Goal: Book appointment/travel/reservation

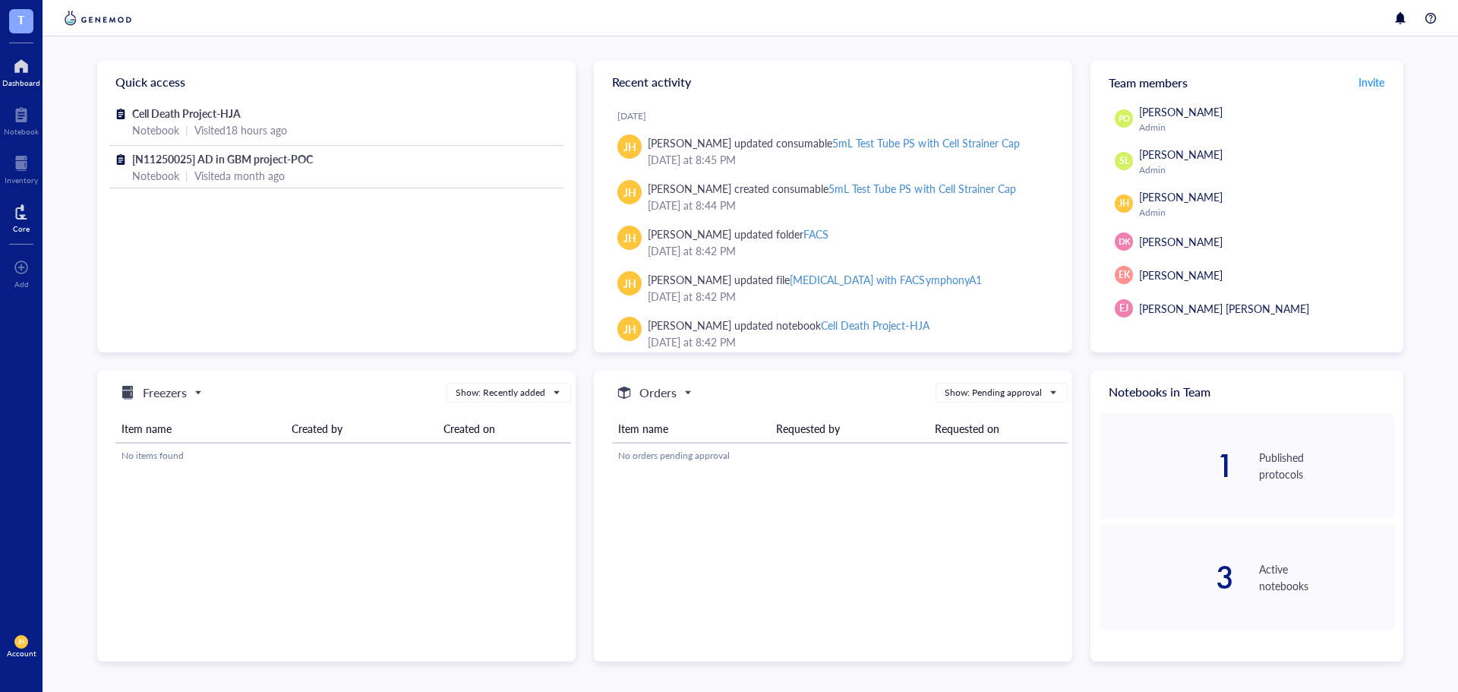
click at [19, 228] on div "Core" at bounding box center [21, 228] width 17 height 9
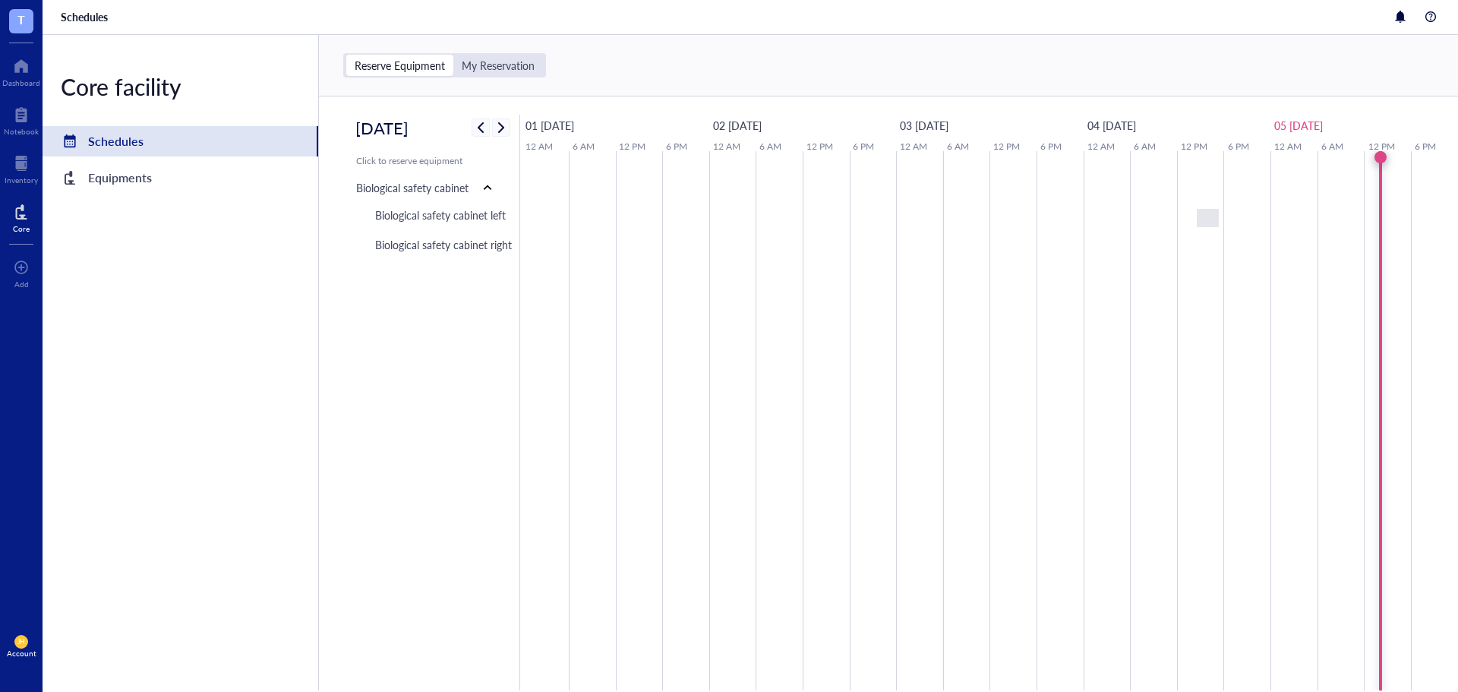
drag, startPoint x: 1354, startPoint y: 196, endPoint x: 847, endPoint y: 229, distance: 508.2
click at [847, 229] on tr at bounding box center [989, 420] width 935 height 539
click at [506, 128] on span "button" at bounding box center [501, 127] width 18 height 18
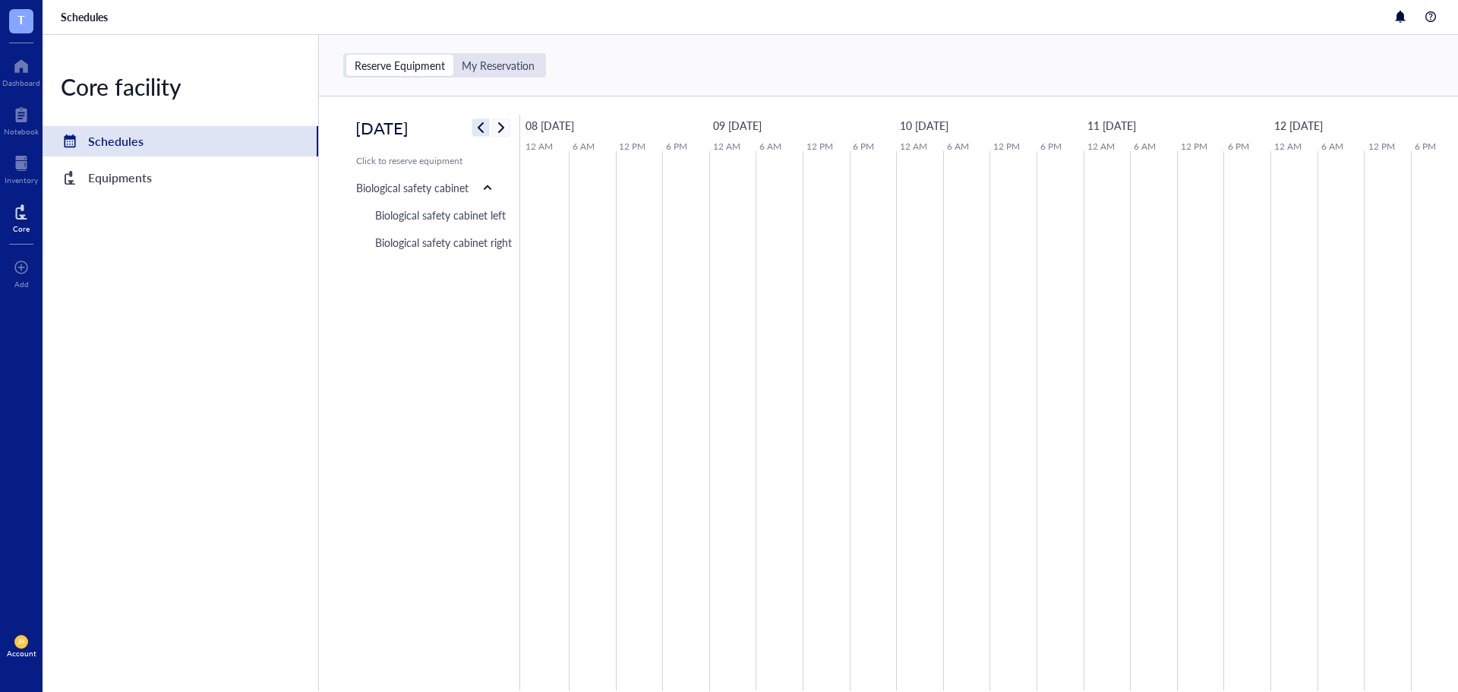
click at [487, 128] on span "button" at bounding box center [480, 127] width 18 height 18
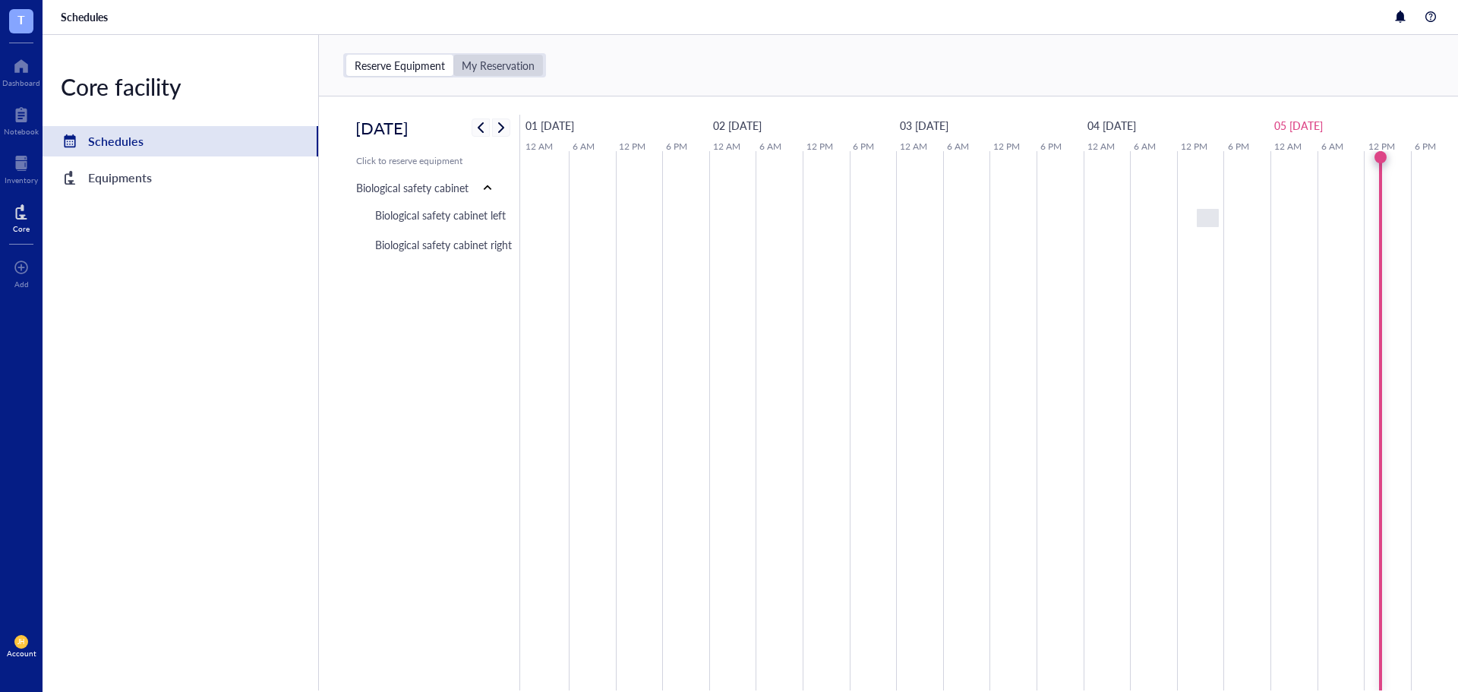
click at [502, 67] on div "My Reservation" at bounding box center [498, 65] width 73 height 14
click at [453, 55] on input "My Reservation" at bounding box center [453, 55] width 0 height 0
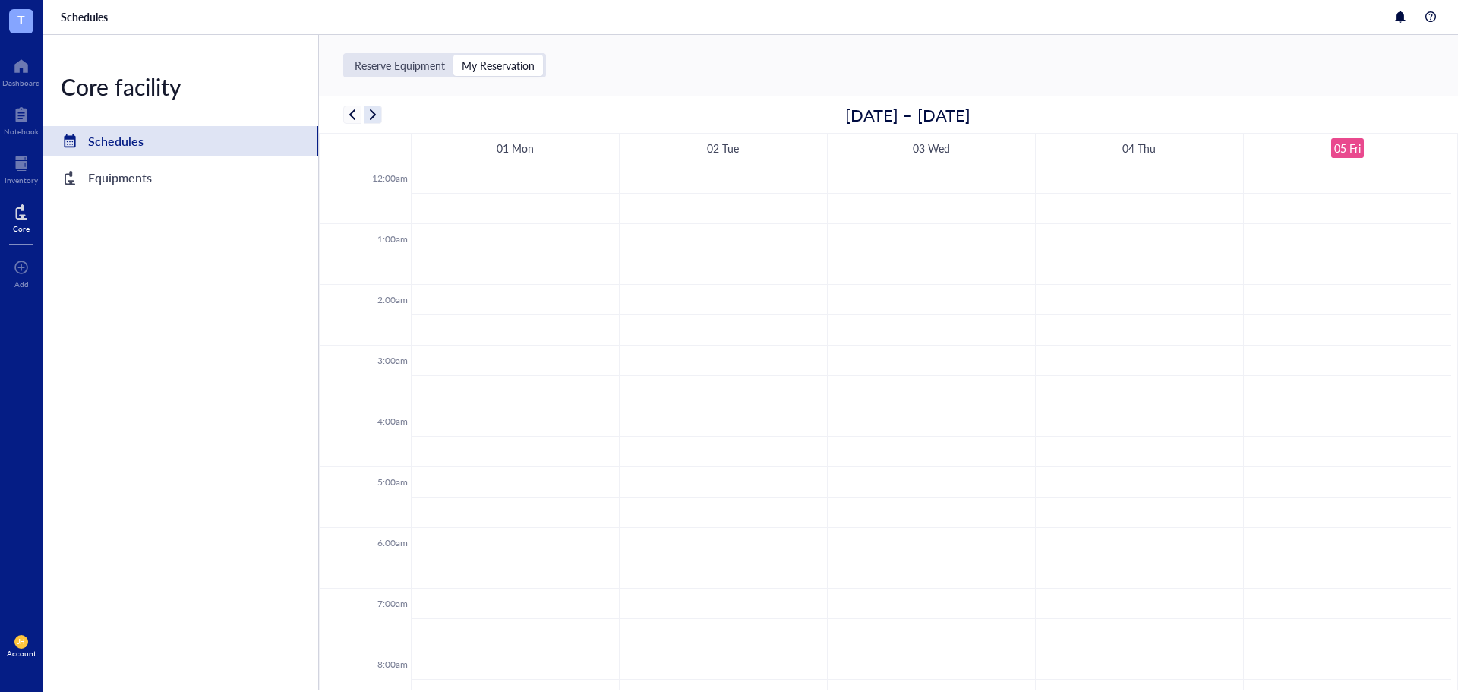
click at [376, 121] on span "button" at bounding box center [373, 115] width 18 height 18
click at [352, 118] on span "button" at bounding box center [352, 115] width 18 height 18
click at [409, 63] on div "Reserve Equipment" at bounding box center [400, 65] width 90 height 14
click at [346, 55] on input "Reserve Equipment" at bounding box center [346, 55] width 0 height 0
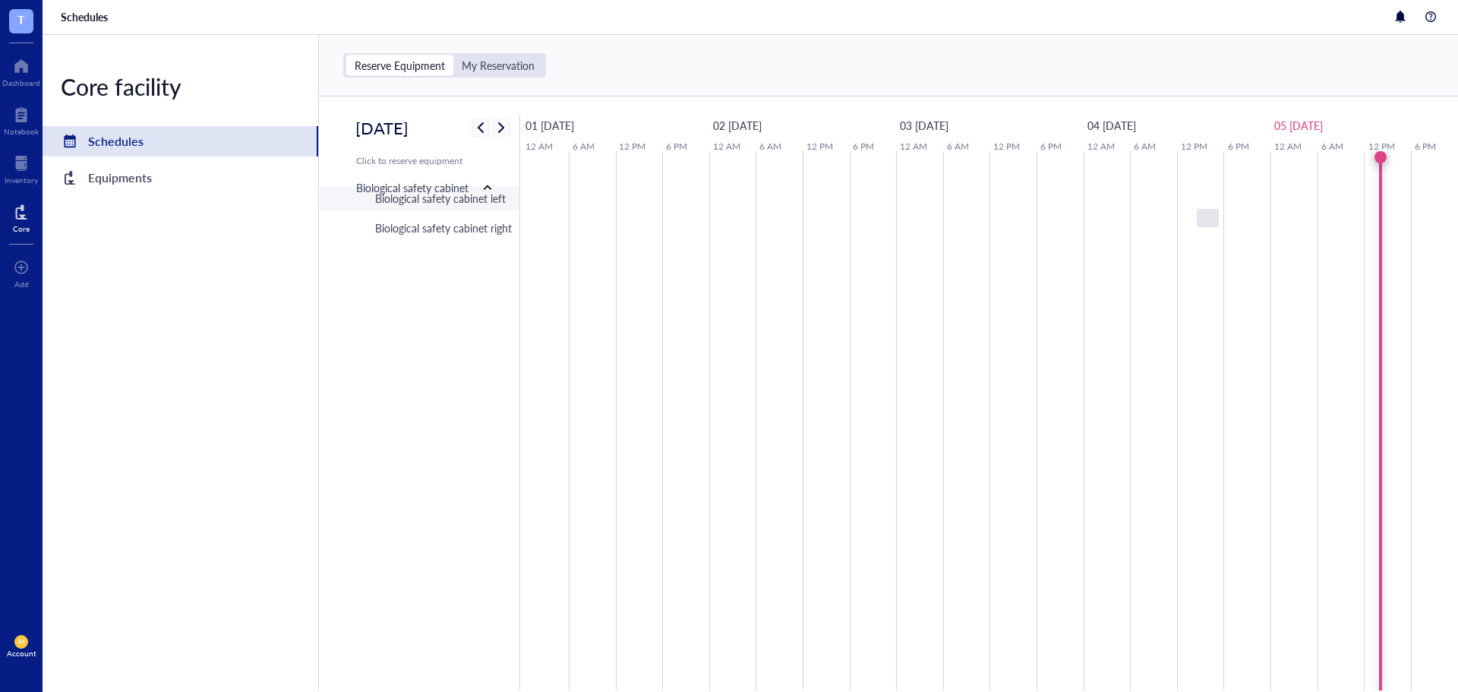
click at [483, 206] on div "Biological safety cabinet left" at bounding box center [440, 198] width 131 height 17
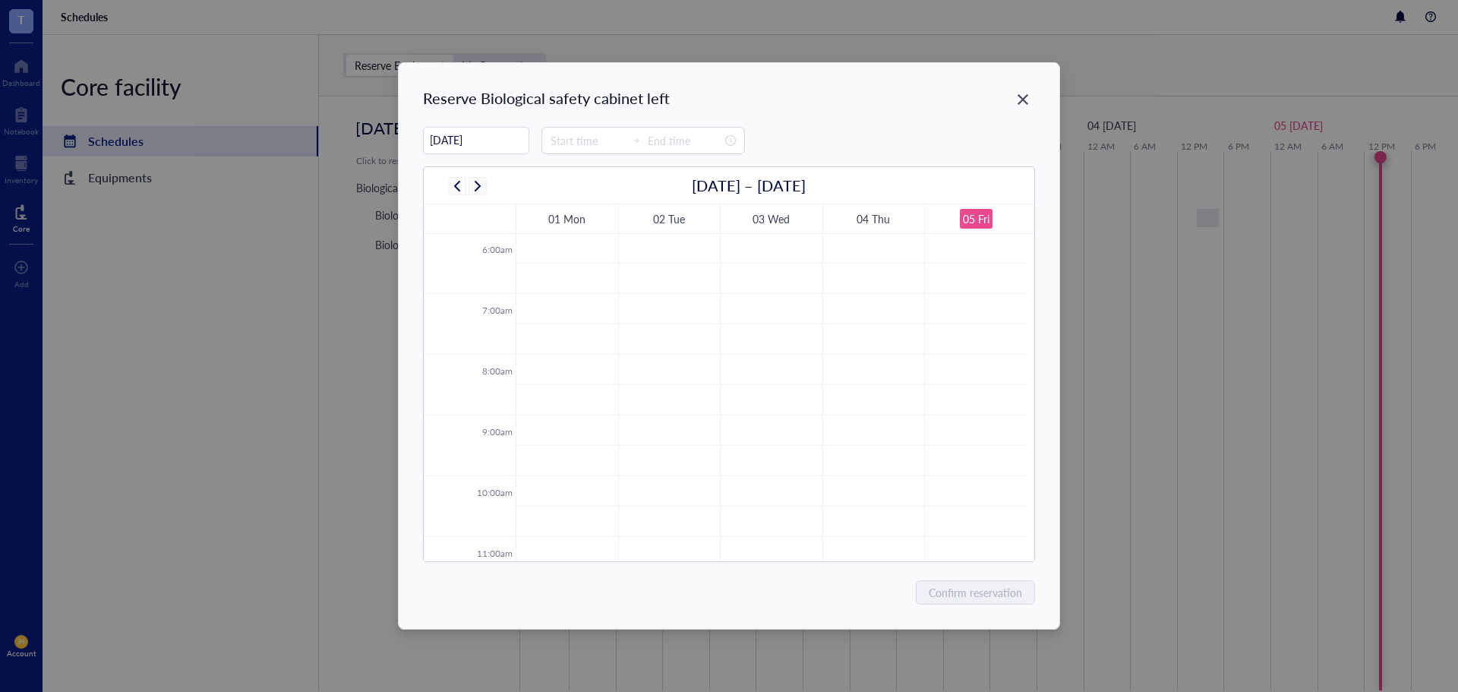
click at [487, 140] on input "[DATE]" at bounding box center [476, 140] width 105 height 30
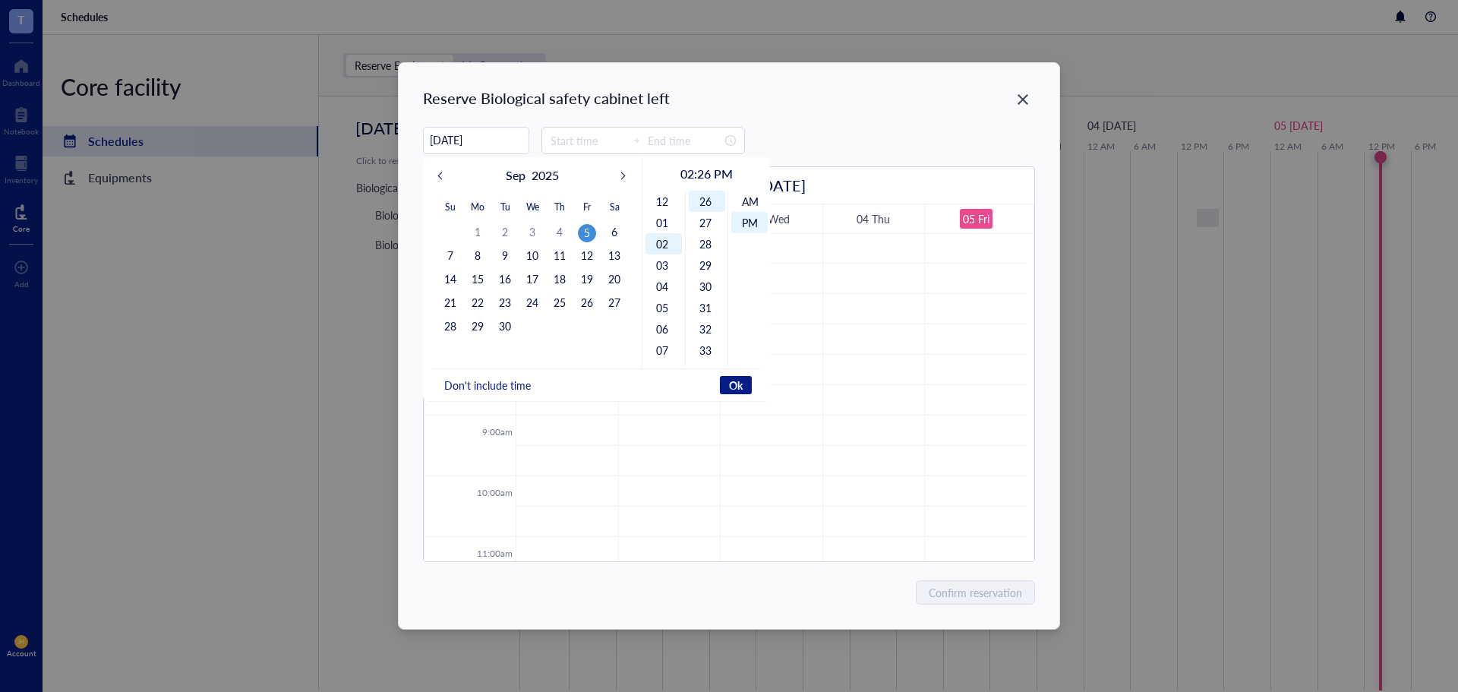
scroll to position [21, 0]
click at [451, 252] on div "7" at bounding box center [450, 256] width 18 height 18
click at [709, 215] on div "30" at bounding box center [707, 210] width 36 height 21
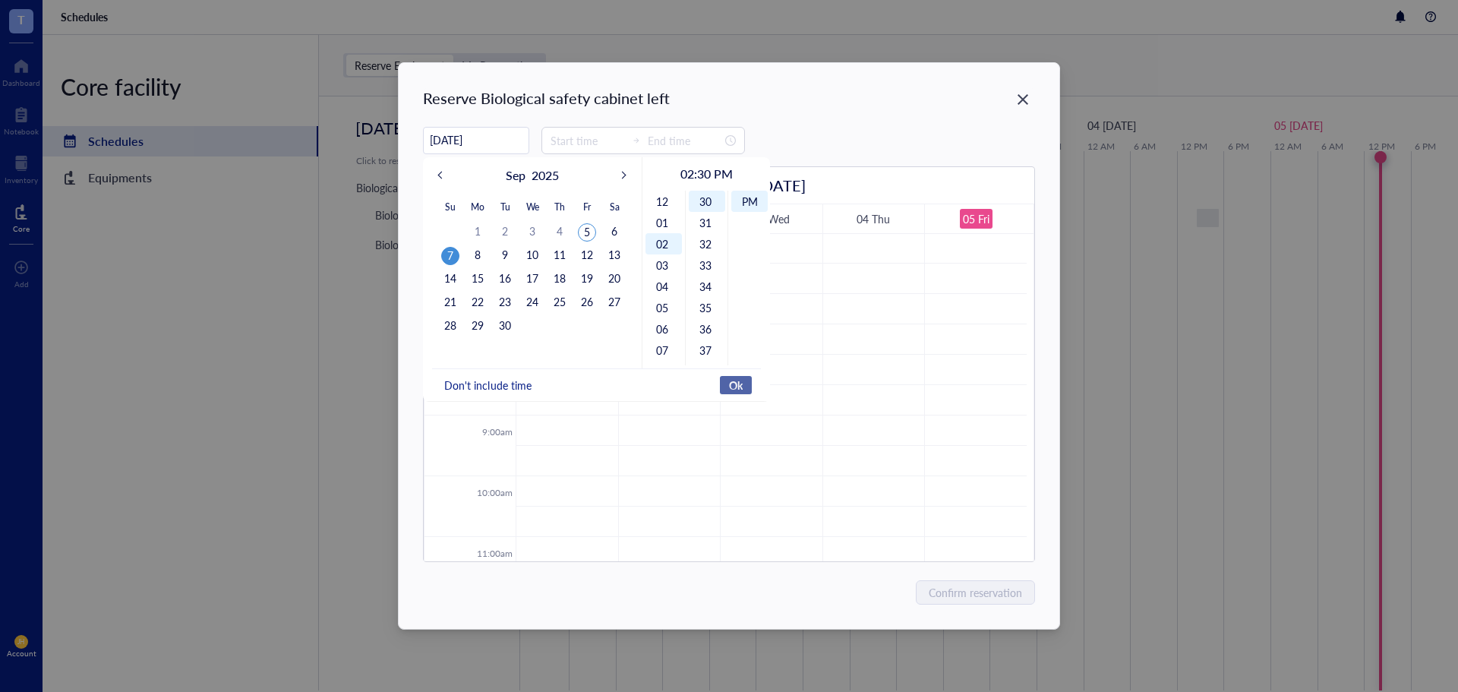
click at [741, 383] on span "Ok" at bounding box center [736, 385] width 14 height 14
click at [889, 137] on div "[DATE] [DATE] Su Mo Tu We Th Fr Sa 31 1 2 3 4 5 6 7 8 9 10 11 12 13 14 15 16 17…" at bounding box center [728, 140] width 611 height 27
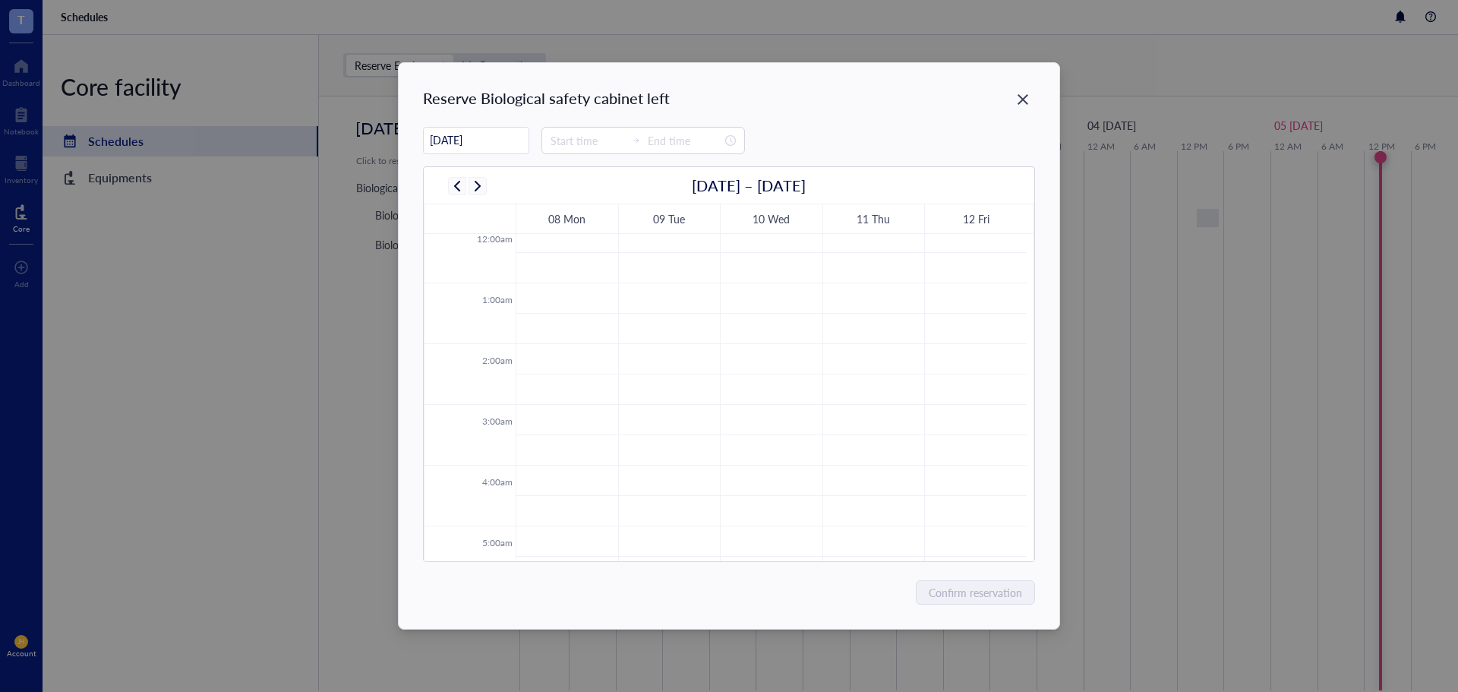
scroll to position [0, 0]
click at [578, 249] on td at bounding box center [770, 249] width 511 height 30
type input "[DATE]"
type input "00:15"
type input "00:45"
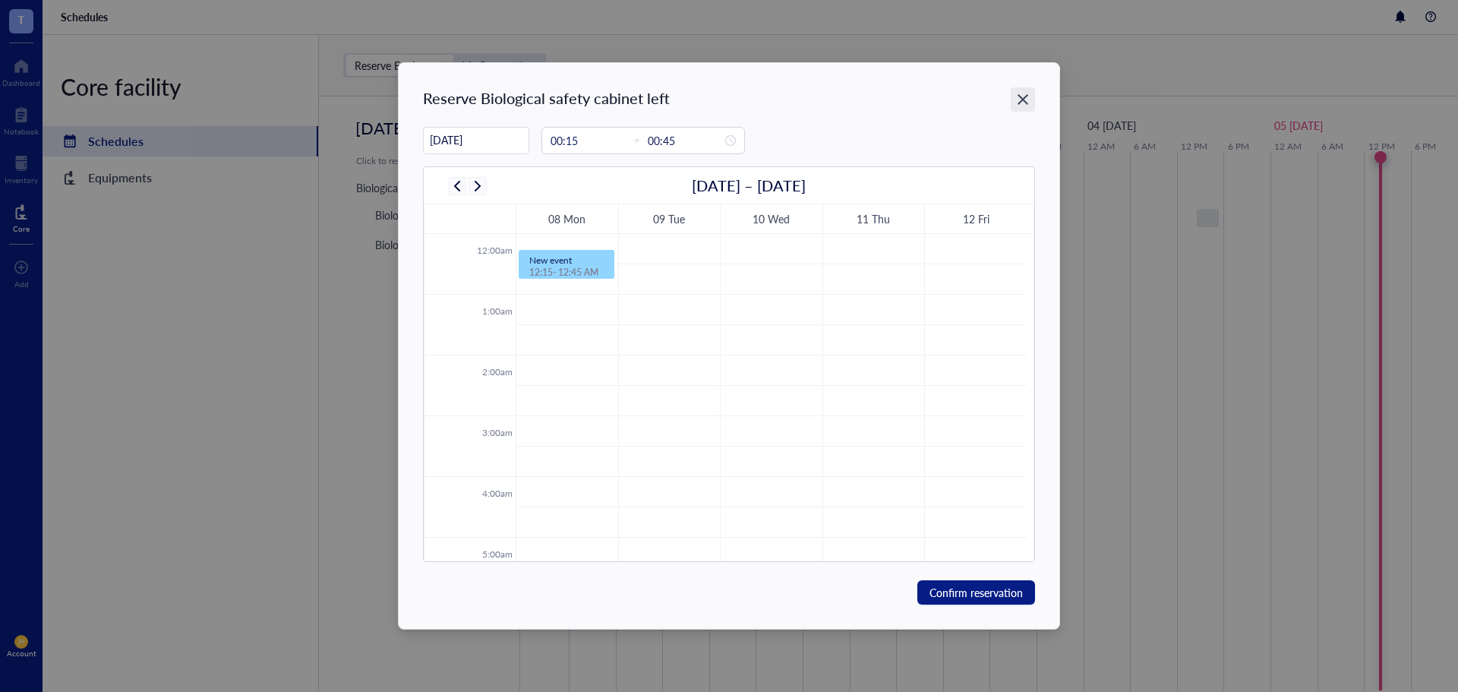
click at [1020, 96] on icon "Close" at bounding box center [1022, 99] width 11 height 11
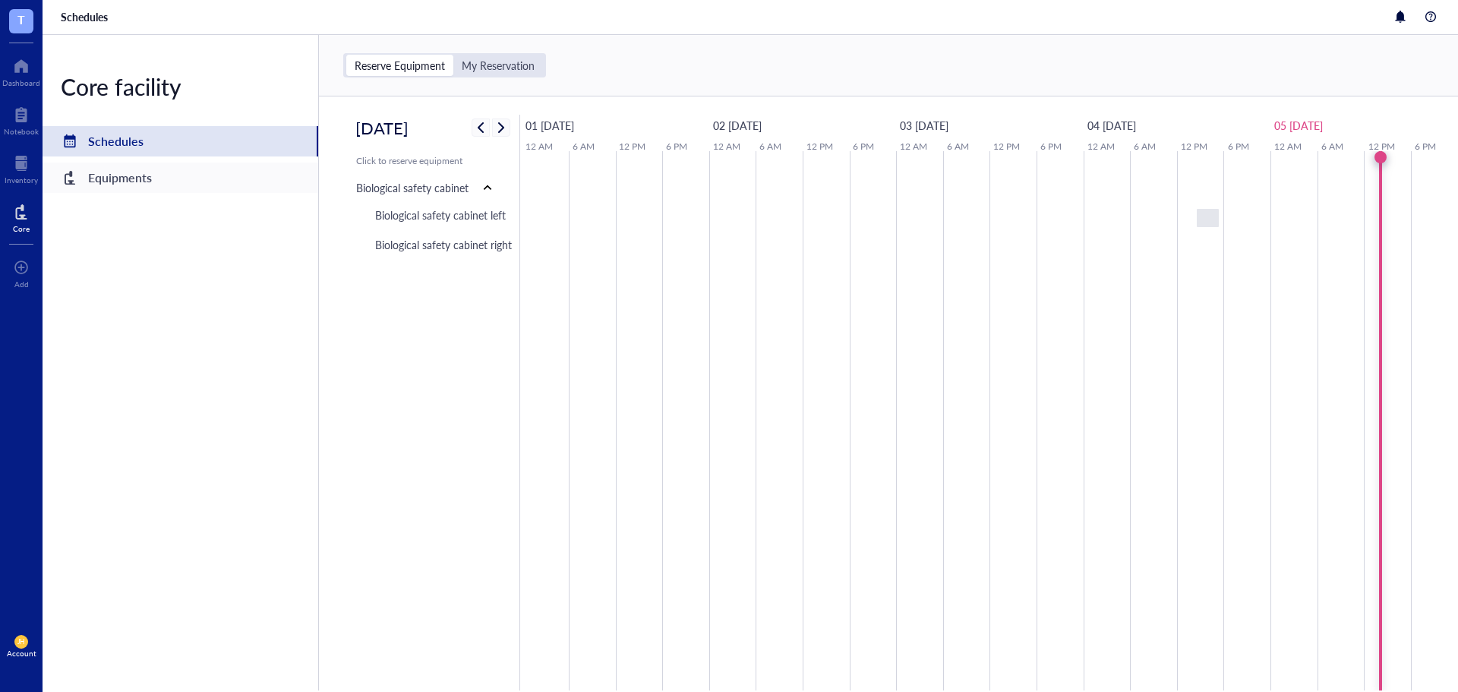
click at [219, 167] on div "Equipments" at bounding box center [181, 177] width 276 height 30
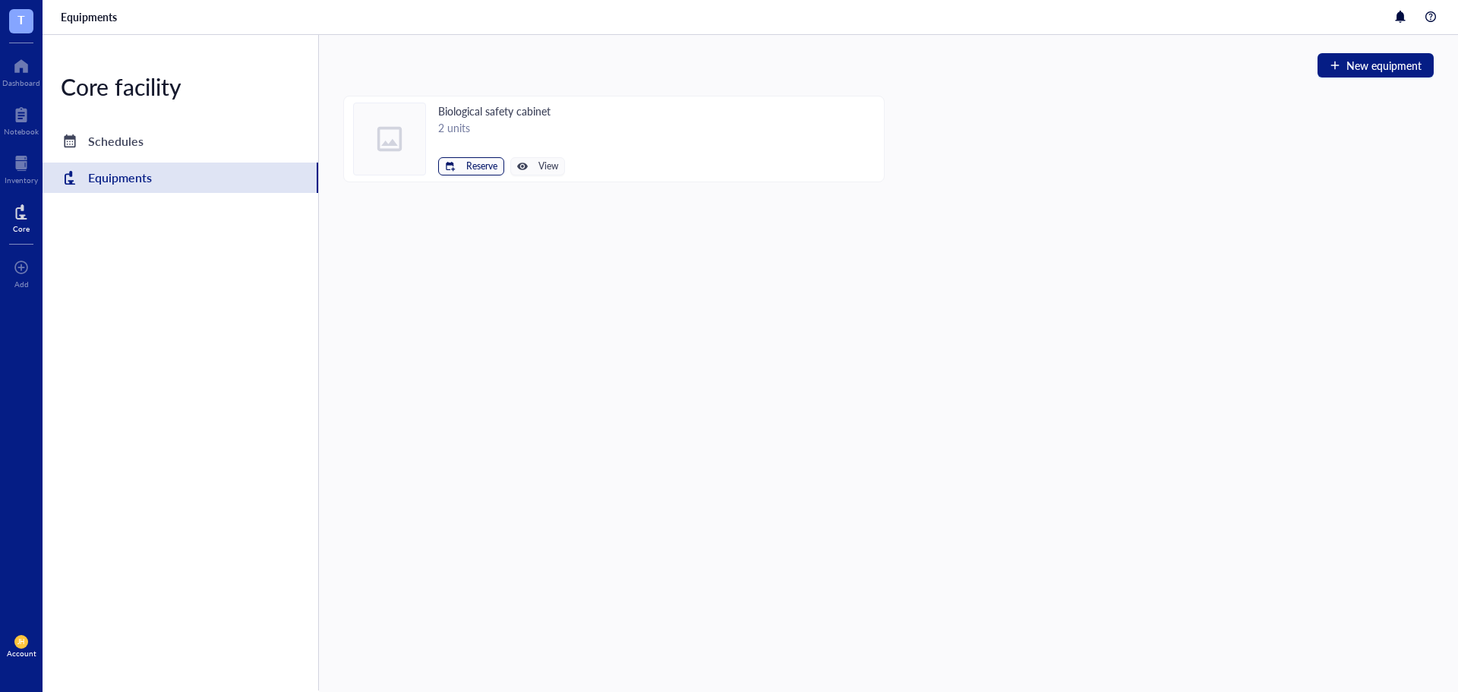
click at [471, 170] on span "Reserve" at bounding box center [481, 166] width 31 height 11
click at [468, 191] on span "Biological safety cabinet left" at bounding box center [425, 192] width 137 height 17
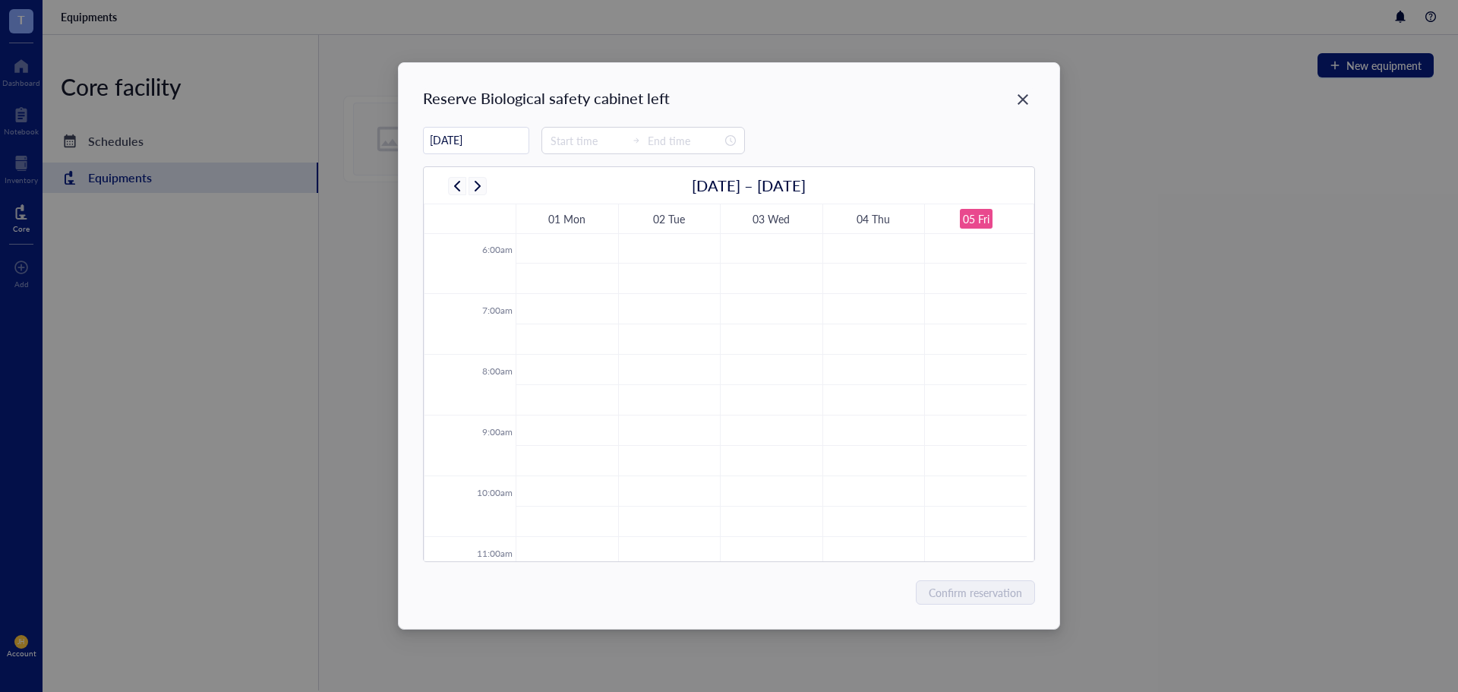
click at [506, 139] on input "[DATE]" at bounding box center [476, 140] width 105 height 30
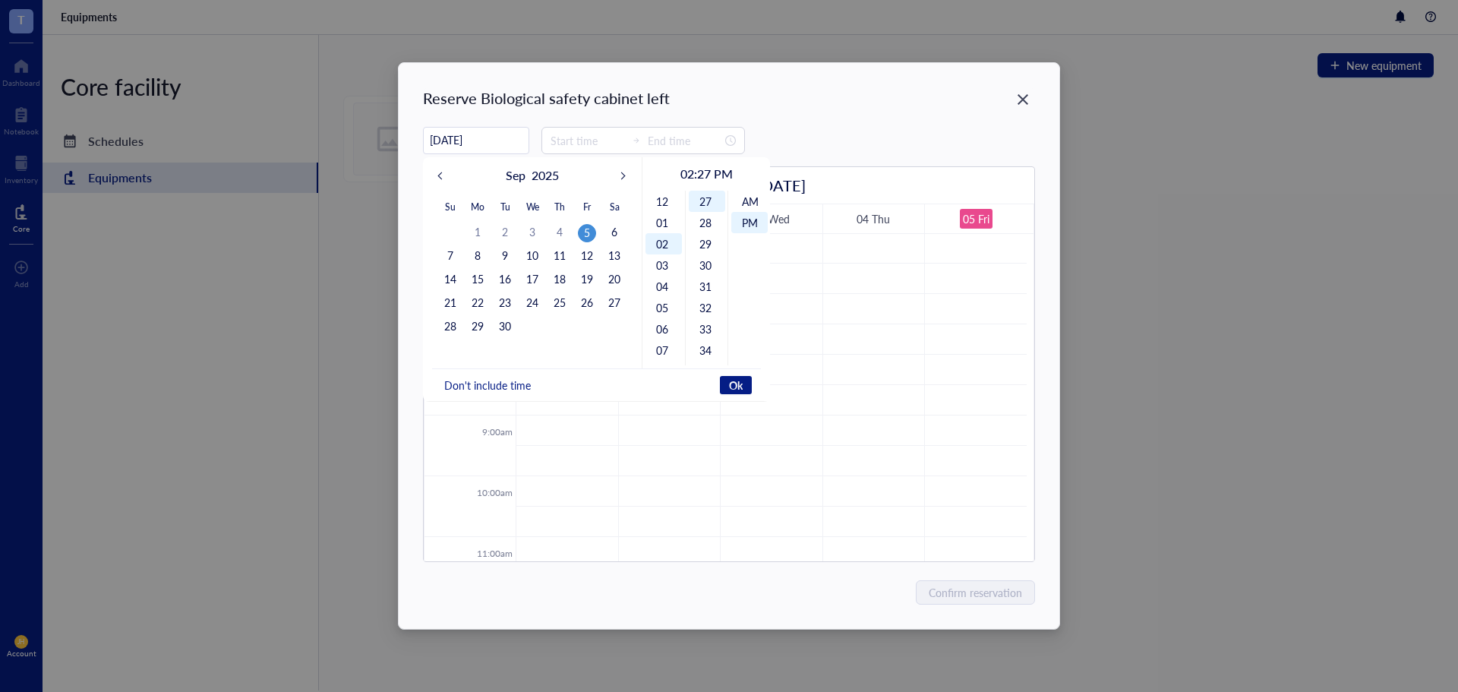
scroll to position [21, 0]
click at [456, 255] on div "7" at bounding box center [450, 256] width 18 height 18
click at [715, 263] on div "30" at bounding box center [707, 264] width 36 height 21
click at [742, 384] on span "Ok" at bounding box center [736, 385] width 14 height 14
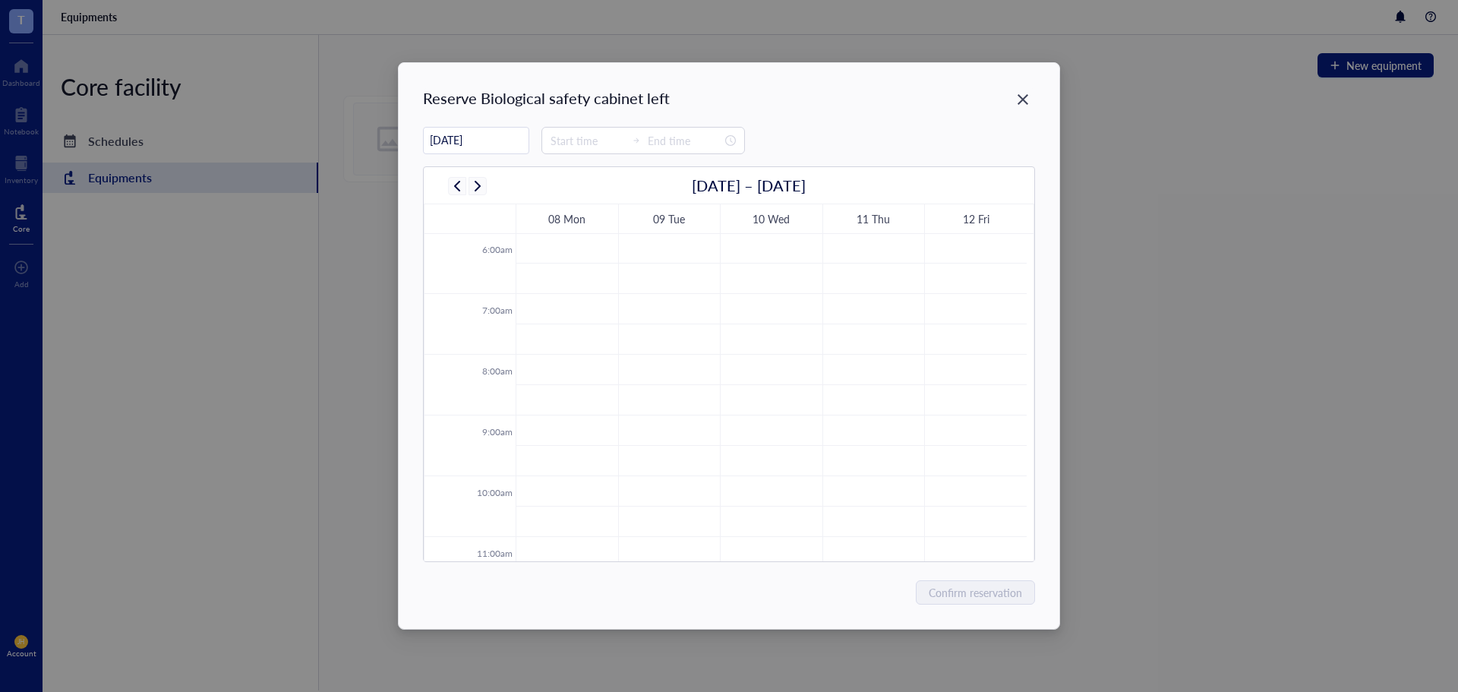
click at [850, 98] on div "Reserve Biological safety cabinet left" at bounding box center [728, 97] width 611 height 21
click at [489, 142] on input "[DATE]" at bounding box center [476, 140] width 105 height 30
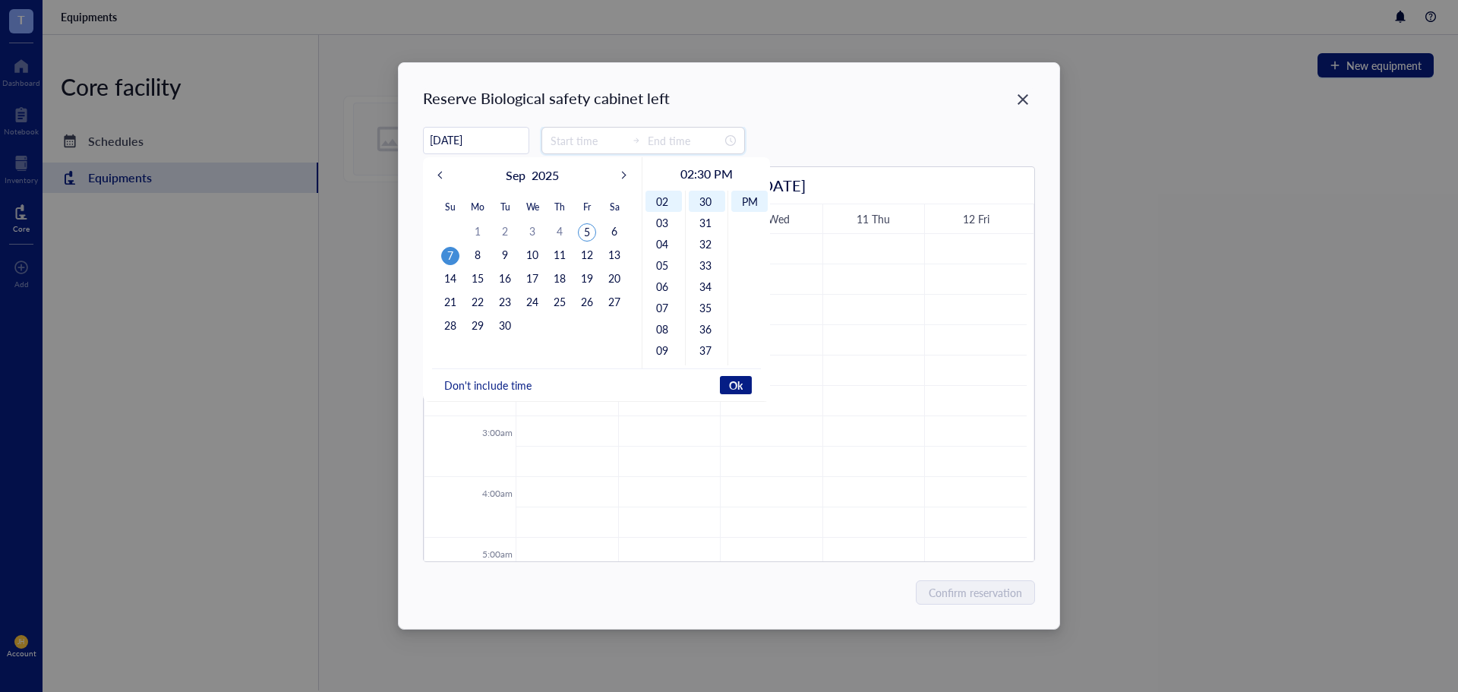
click at [581, 144] on input at bounding box center [587, 140] width 74 height 17
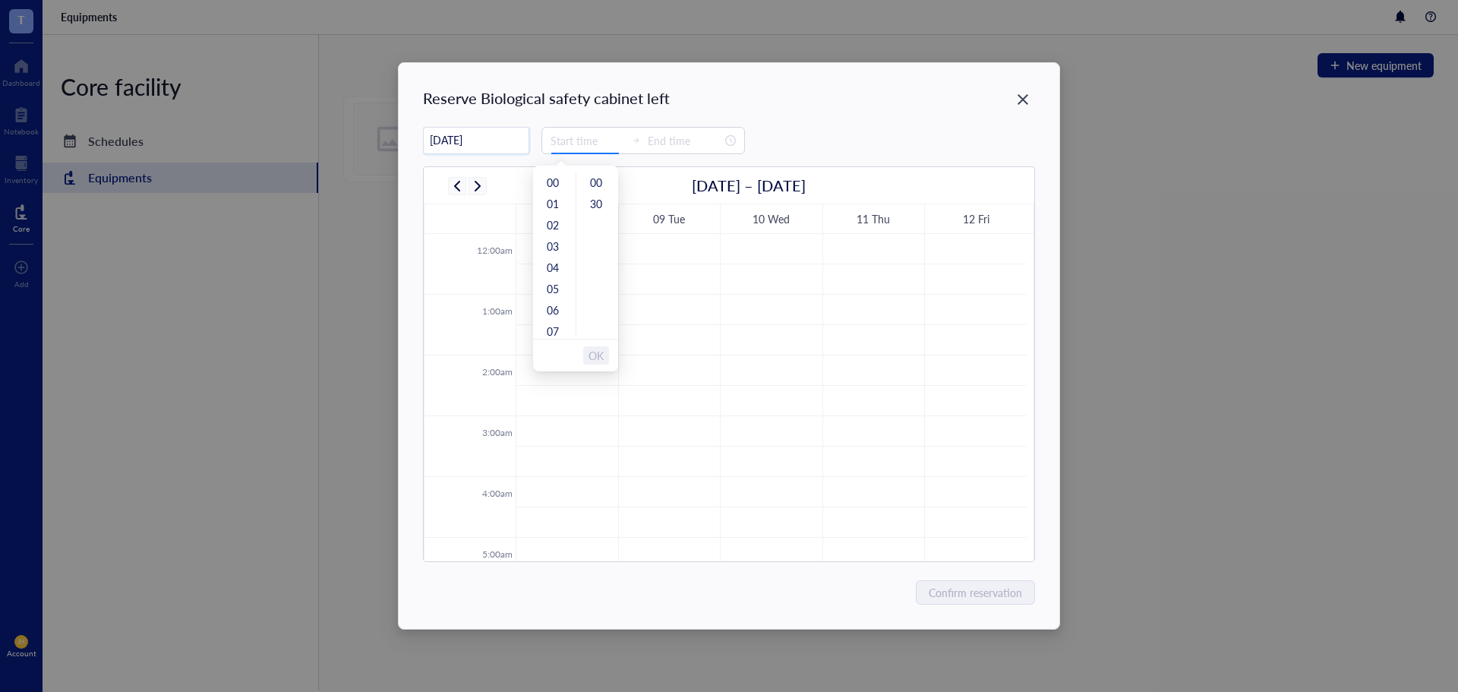
click at [493, 143] on input "[DATE]" at bounding box center [476, 140] width 105 height 30
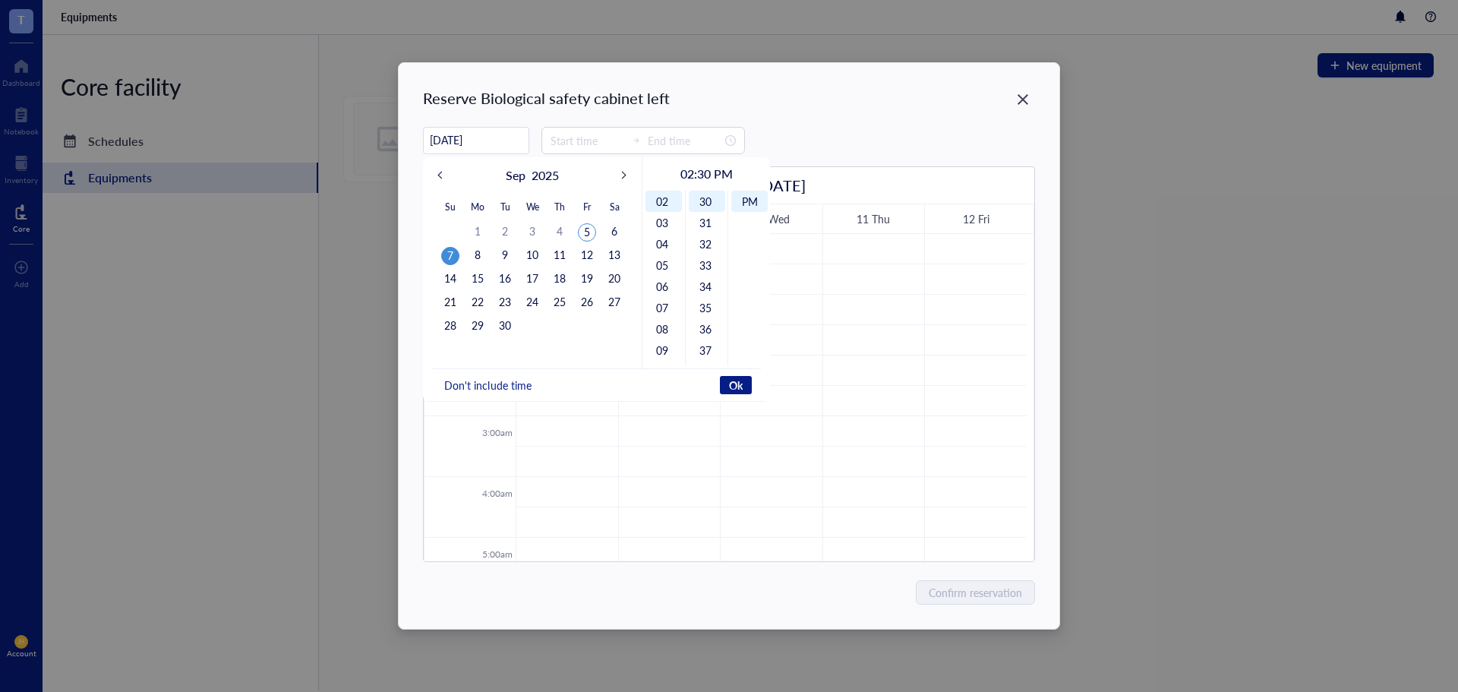
click at [444, 254] on div "7" at bounding box center [450, 256] width 18 height 18
type input "[DATE]"
click at [730, 385] on span "Ok" at bounding box center [736, 385] width 14 height 14
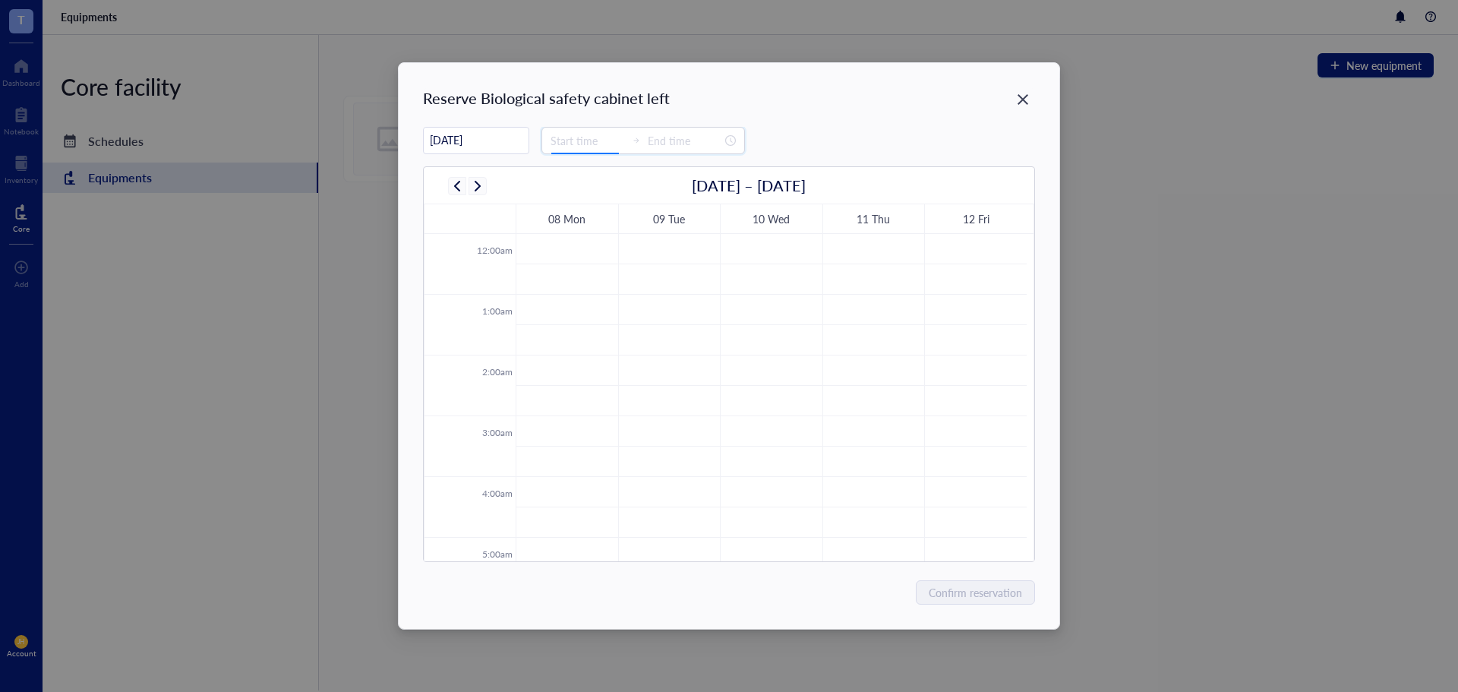
click at [566, 148] on input at bounding box center [587, 140] width 74 height 17
type input "00:00"
click at [563, 222] on div "02" at bounding box center [554, 224] width 36 height 21
type input "03:00"
type input "00:00"
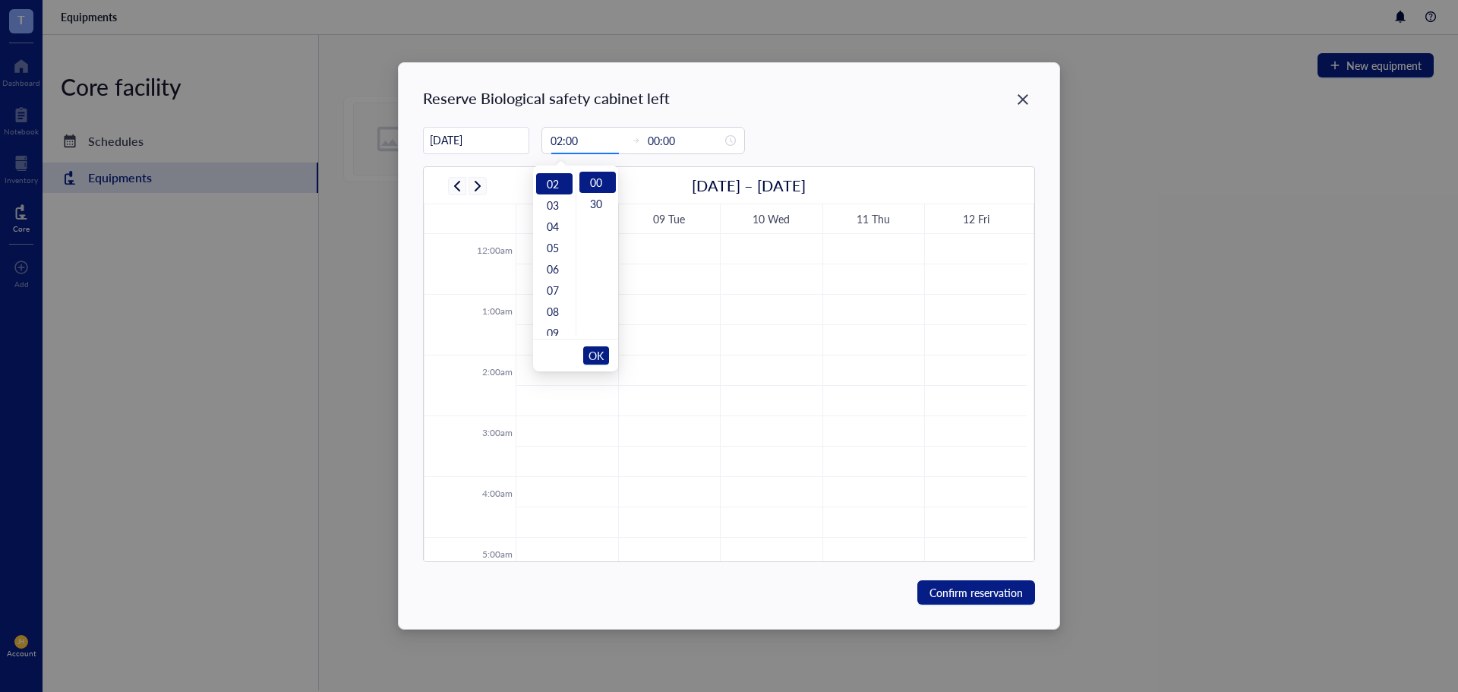
scroll to position [43, 0]
click at [597, 205] on div "30" at bounding box center [597, 203] width 36 height 21
click at [650, 143] on input "00:00" at bounding box center [685, 140] width 74 height 17
click at [554, 221] on div "04" at bounding box center [554, 224] width 36 height 21
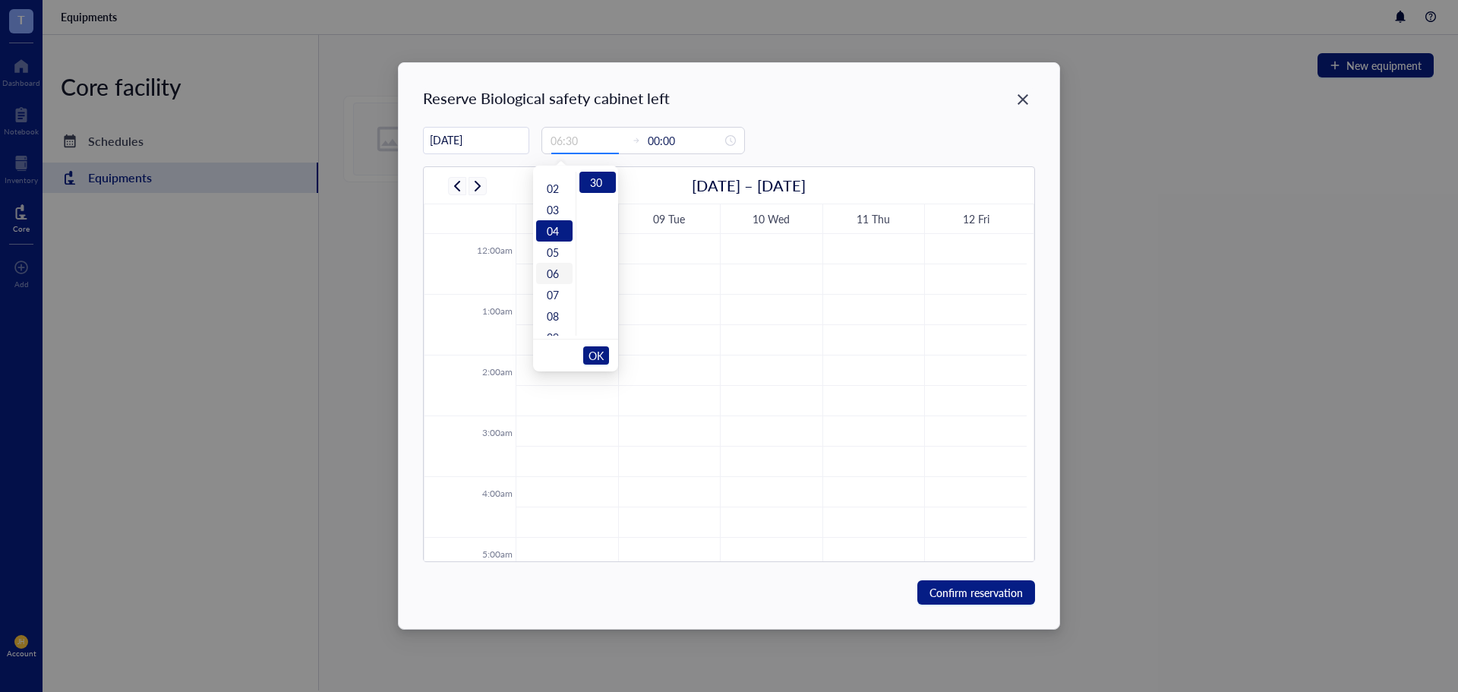
scroll to position [9, 0]
click at [555, 236] on div "03" at bounding box center [554, 236] width 36 height 21
click at [598, 143] on input "03:30" at bounding box center [587, 140] width 74 height 17
type input "00:00"
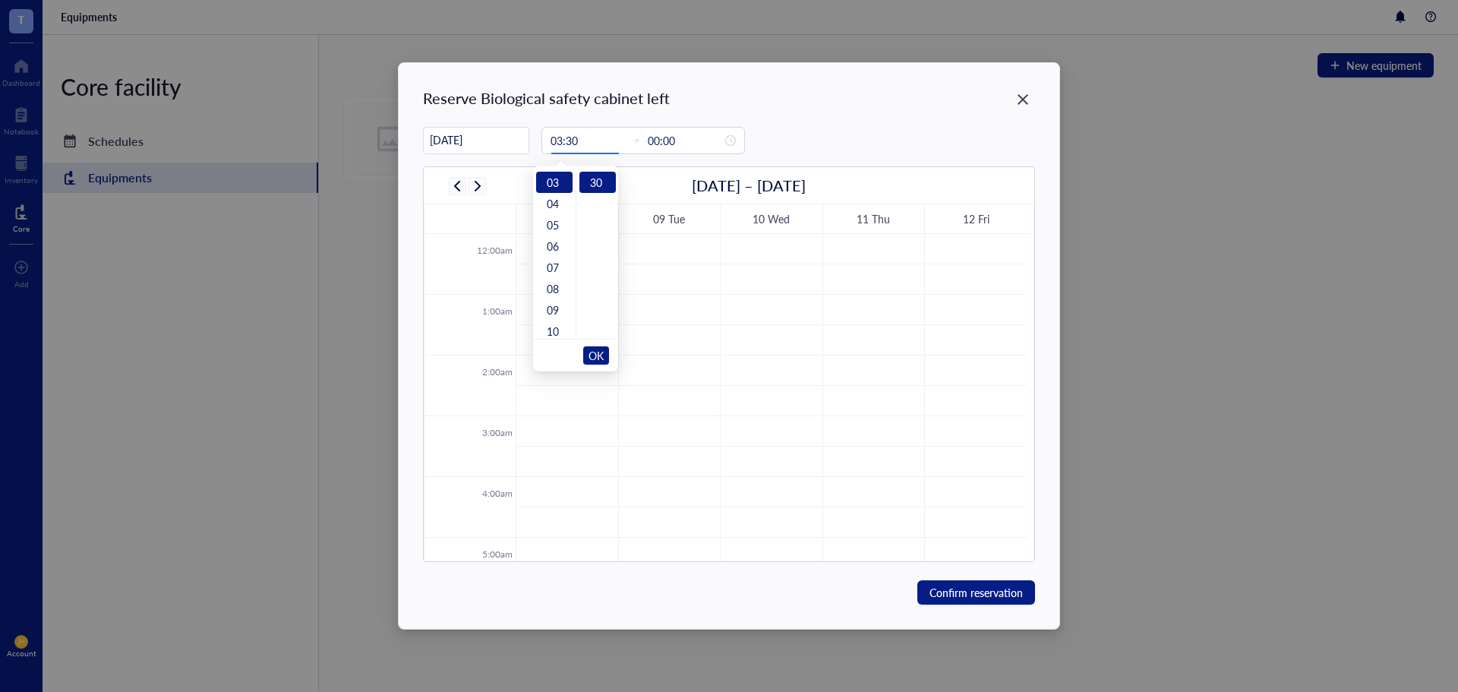
type input "03:30"
click at [585, 104] on div "Reserve Biological safety cabinet left" at bounding box center [728, 97] width 611 height 21
click at [474, 139] on input "[DATE]" at bounding box center [476, 140] width 105 height 30
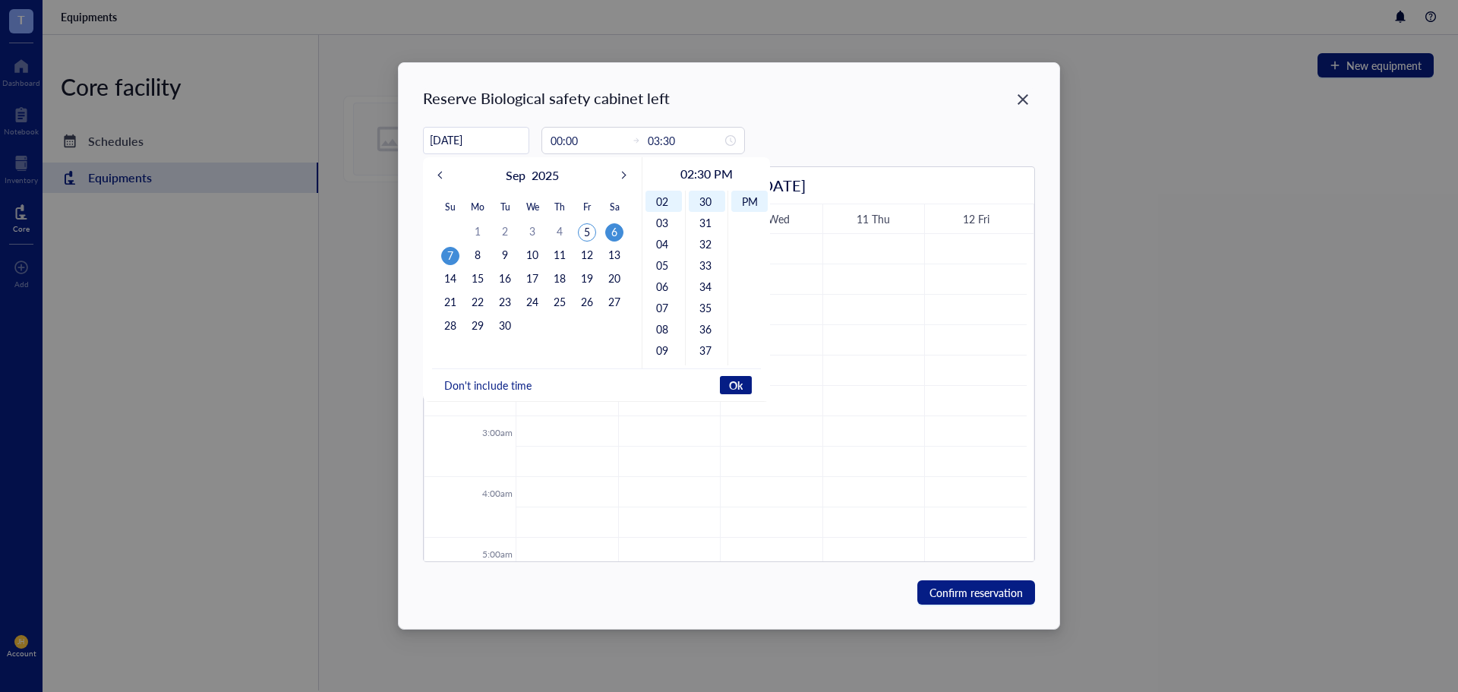
click at [616, 231] on div "6" at bounding box center [614, 232] width 18 height 18
click at [729, 387] on span "Ok" at bounding box center [736, 385] width 14 height 14
type input "[DATE]"
click at [730, 385] on span "Ok" at bounding box center [736, 385] width 14 height 14
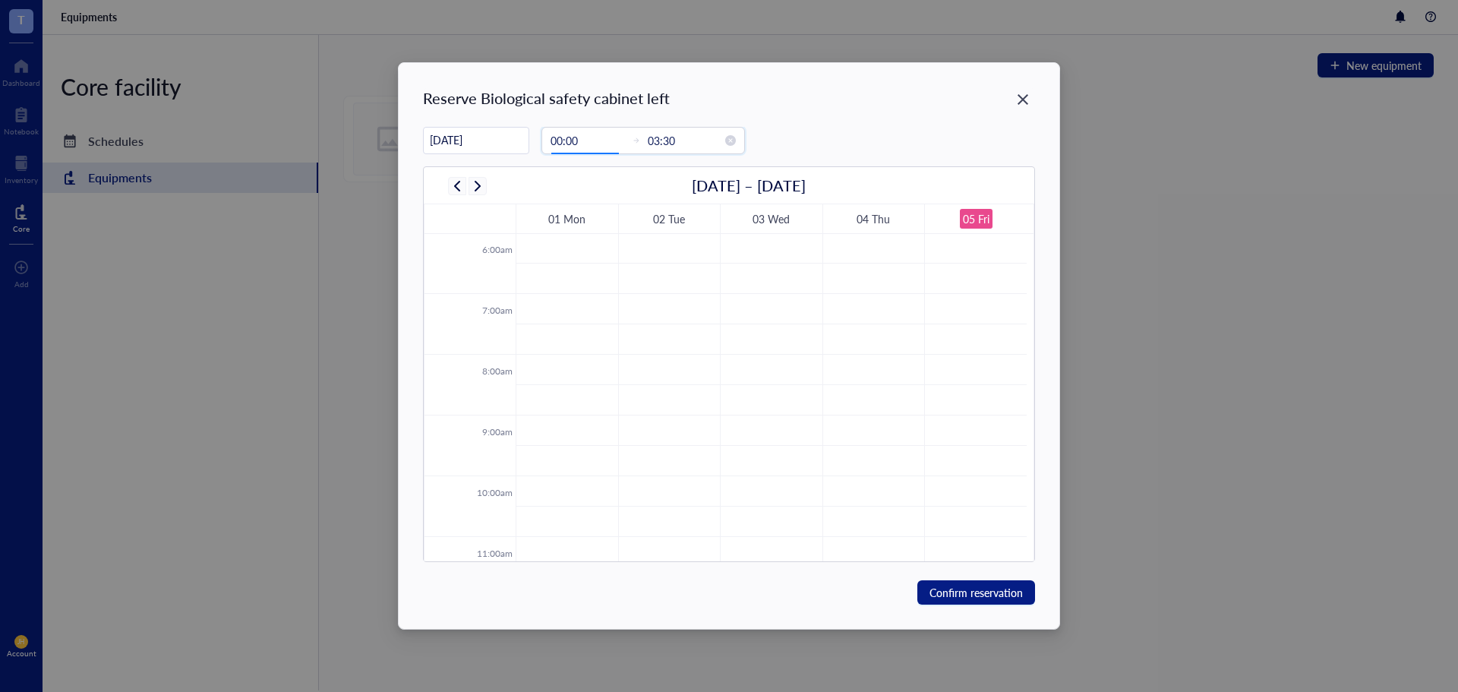
click at [594, 140] on input "00:00" at bounding box center [587, 140] width 74 height 17
type input "00:00"
drag, startPoint x: 553, startPoint y: 285, endPoint x: 553, endPoint y: 298, distance: 13.7
click at [553, 283] on div "12" at bounding box center [554, 285] width 36 height 21
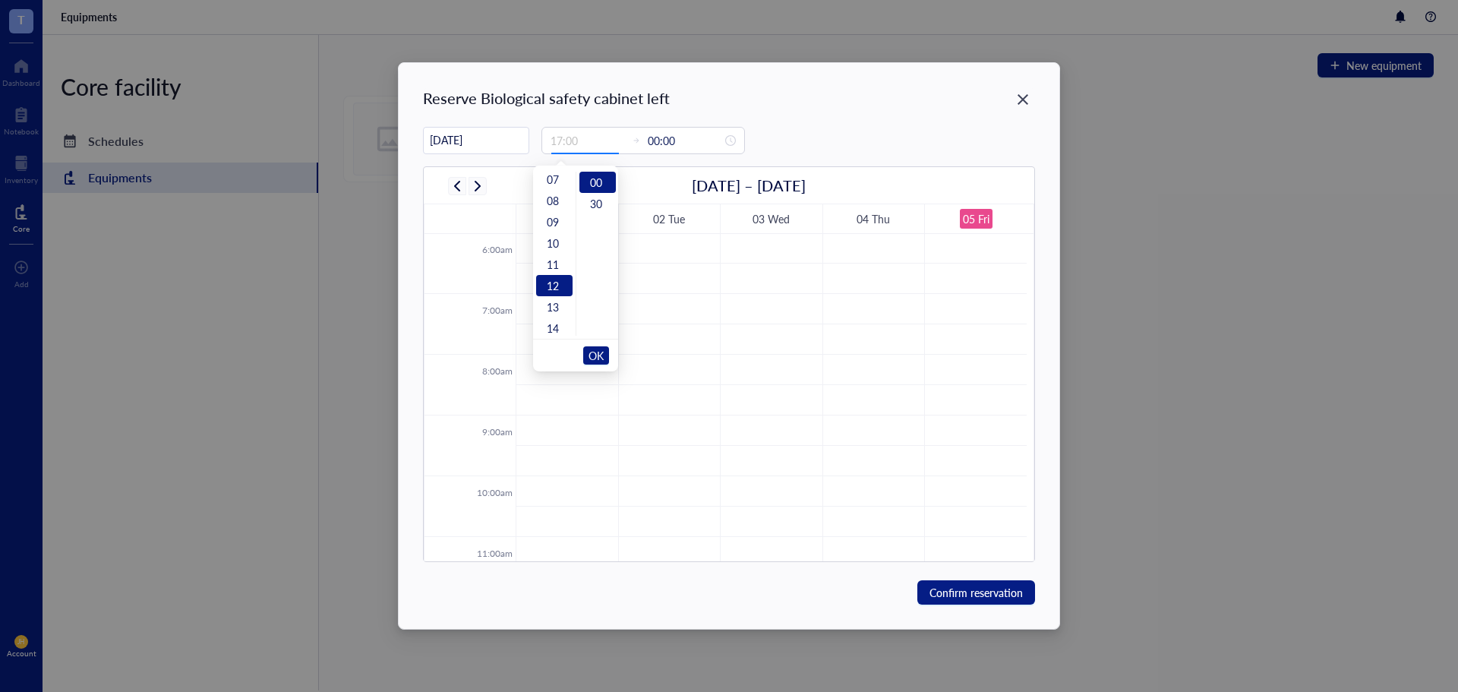
scroll to position [255, 0]
type input "12:00"
click at [648, 136] on input "00:00" at bounding box center [685, 140] width 74 height 17
click at [653, 142] on input "00:00" at bounding box center [685, 140] width 74 height 17
click at [595, 358] on span "OK" at bounding box center [595, 355] width 15 height 29
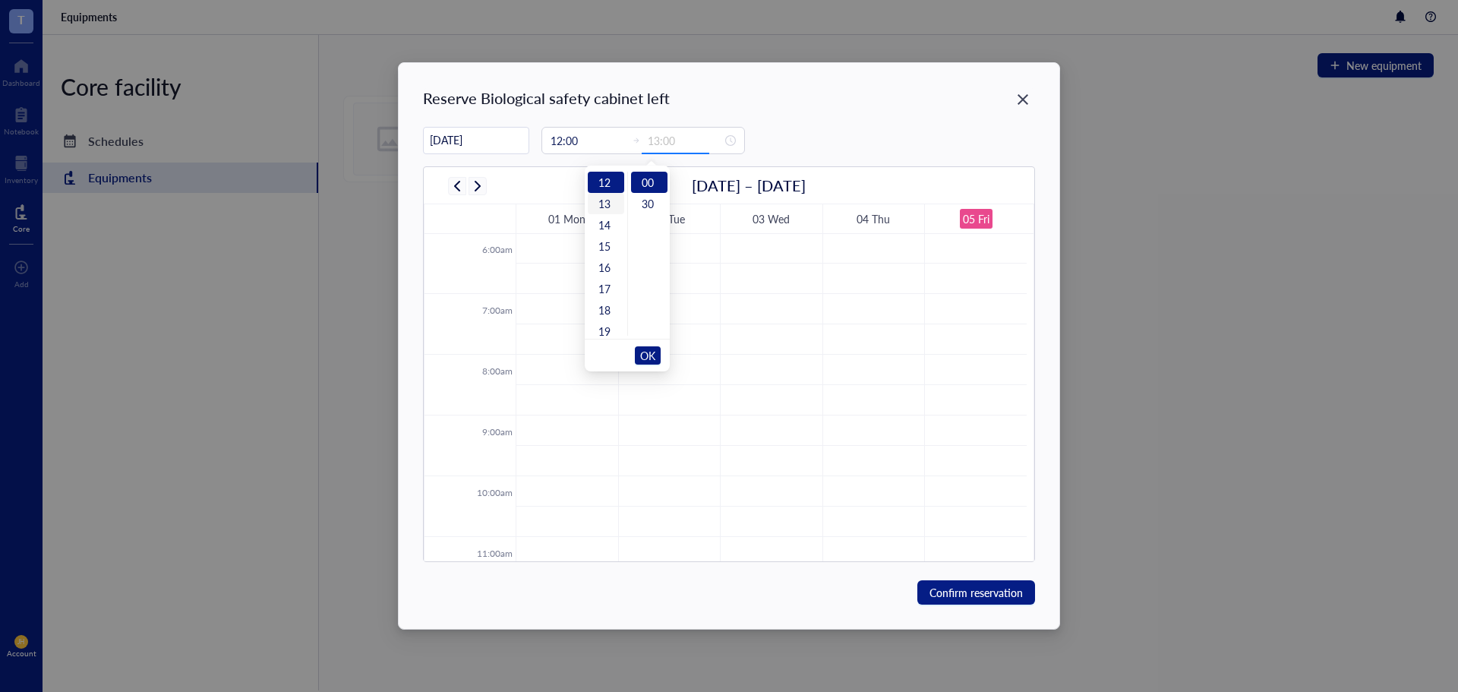
click at [604, 202] on div "13" at bounding box center [606, 203] width 36 height 21
type input "13:00"
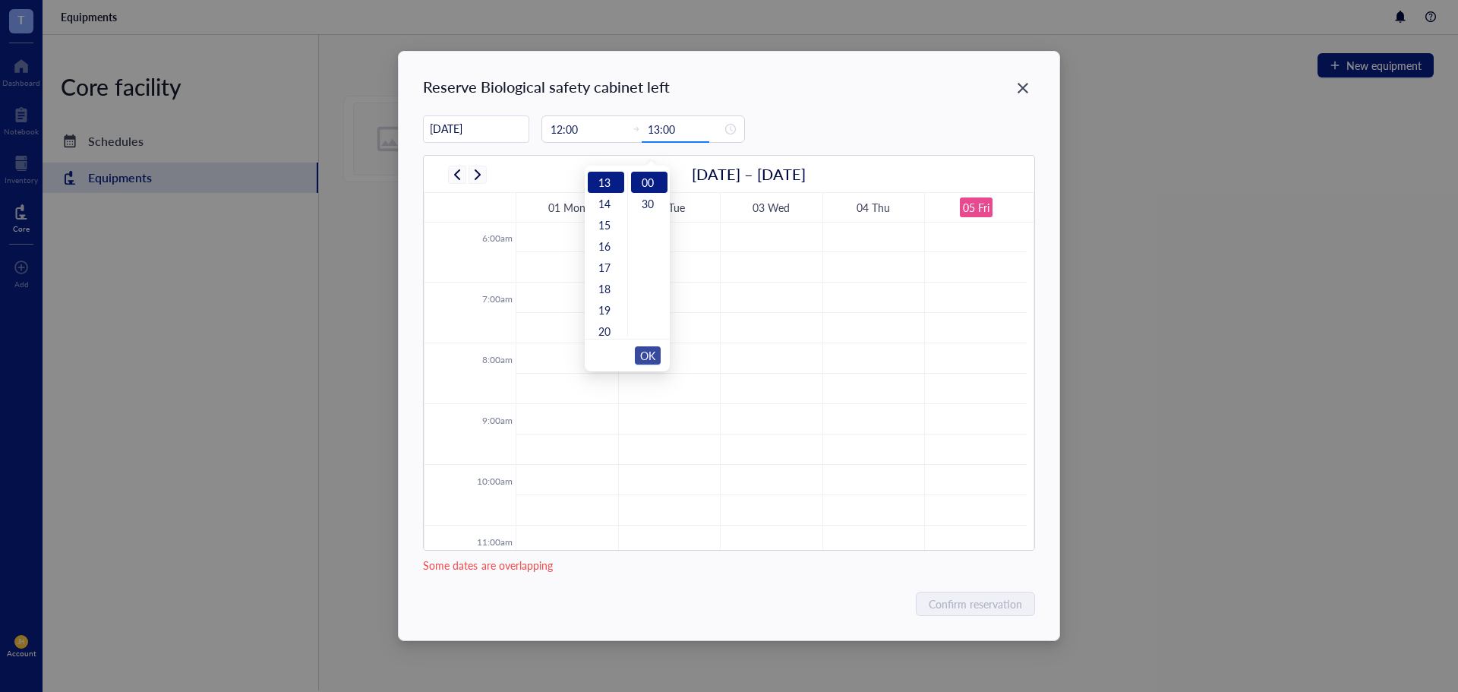
click at [657, 349] on button "OK" at bounding box center [648, 355] width 26 height 18
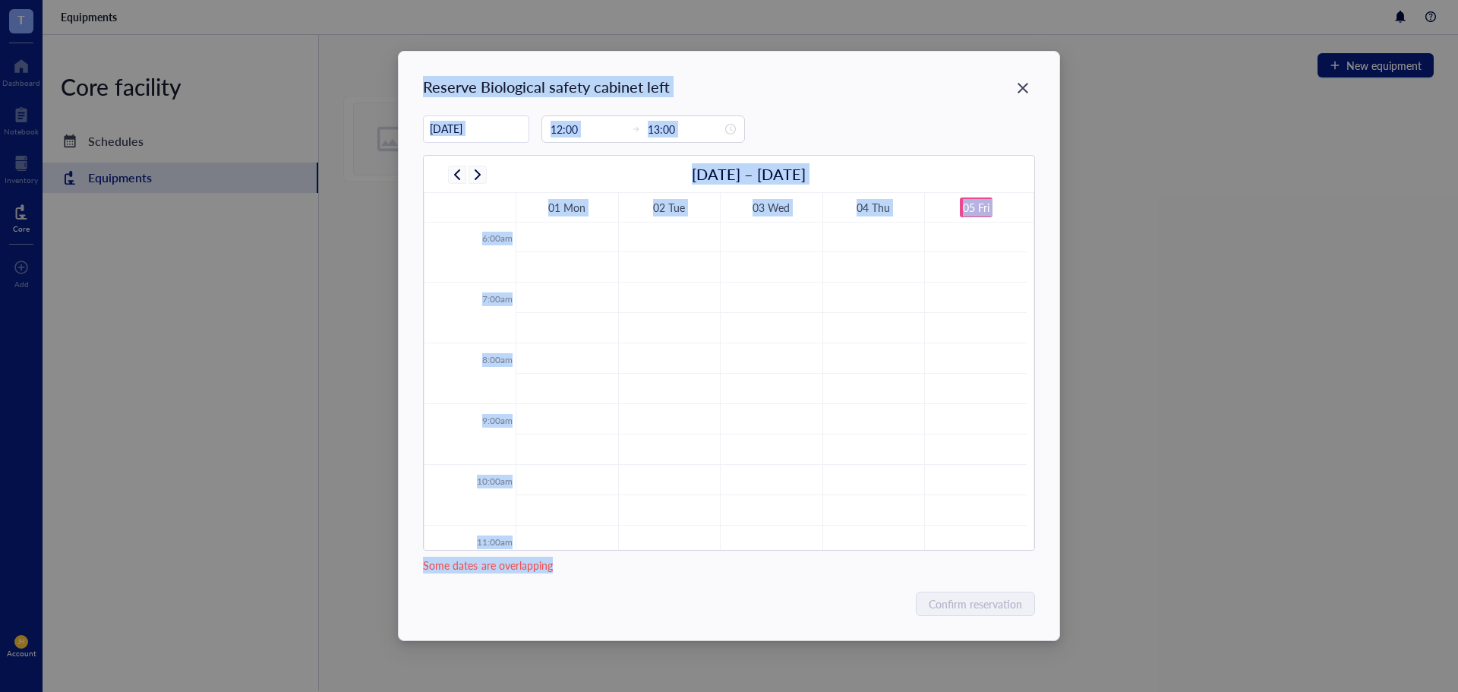
drag, startPoint x: 635, startPoint y: 567, endPoint x: 209, endPoint y: 609, distance: 427.9
click at [209, 609] on div "Reserve Biological safety cabinet left [DATE] [DATE] Su Mo Tu We Th Fr Sa 31 1 …" at bounding box center [729, 346] width 1458 height 692
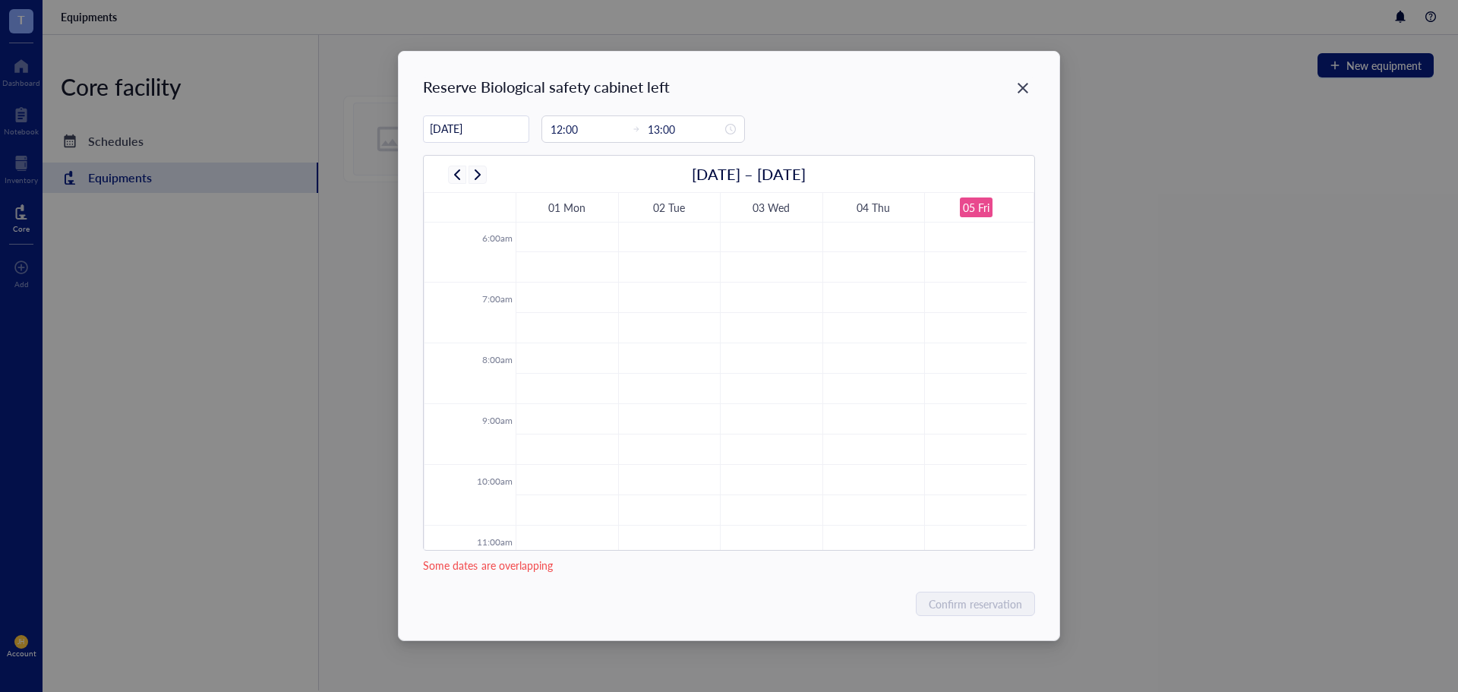
click at [433, 648] on div "Reserve Biological safety cabinet left [DATE] [DATE] Su Mo Tu We Th Fr Sa 31 1 …" at bounding box center [729, 346] width 1458 height 692
click at [491, 135] on input "[DATE]" at bounding box center [476, 129] width 105 height 30
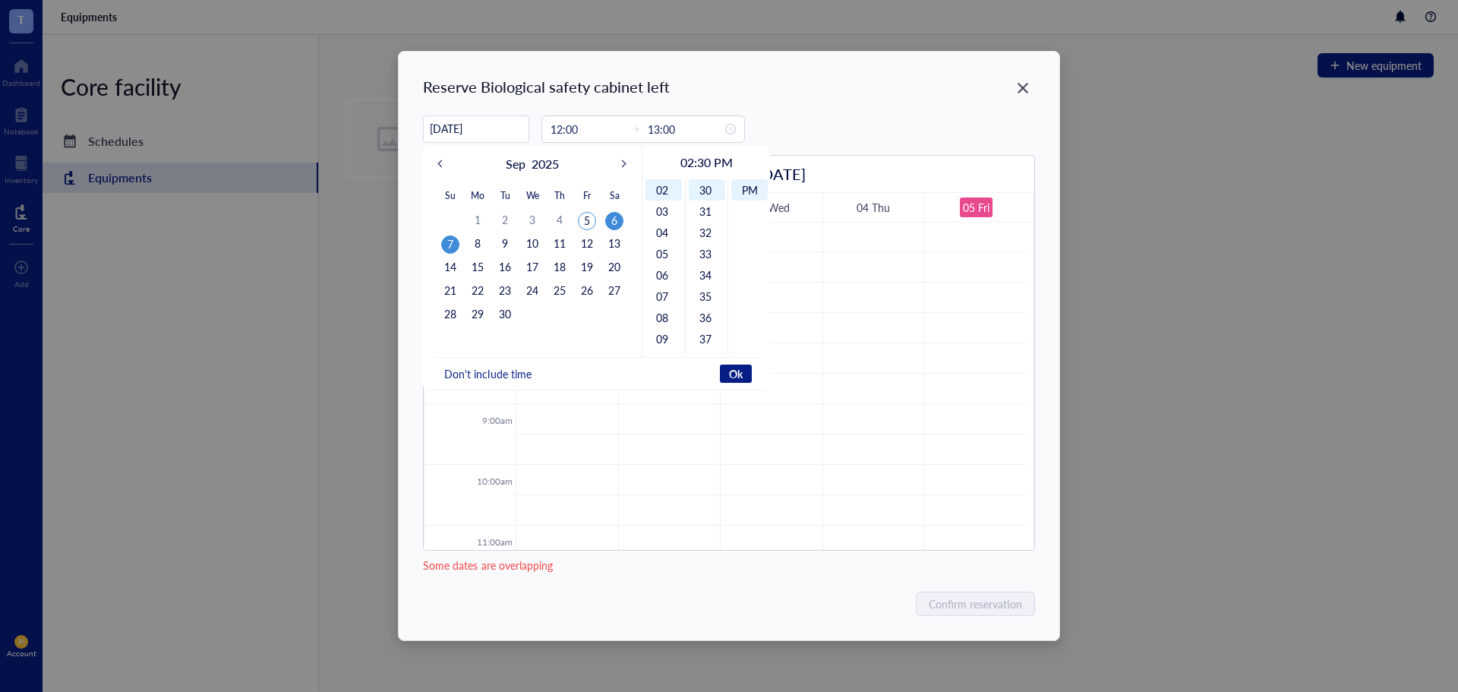
click at [456, 245] on div "7" at bounding box center [450, 244] width 18 height 18
type input "[DATE]"
click at [727, 371] on button "Ok" at bounding box center [736, 373] width 32 height 18
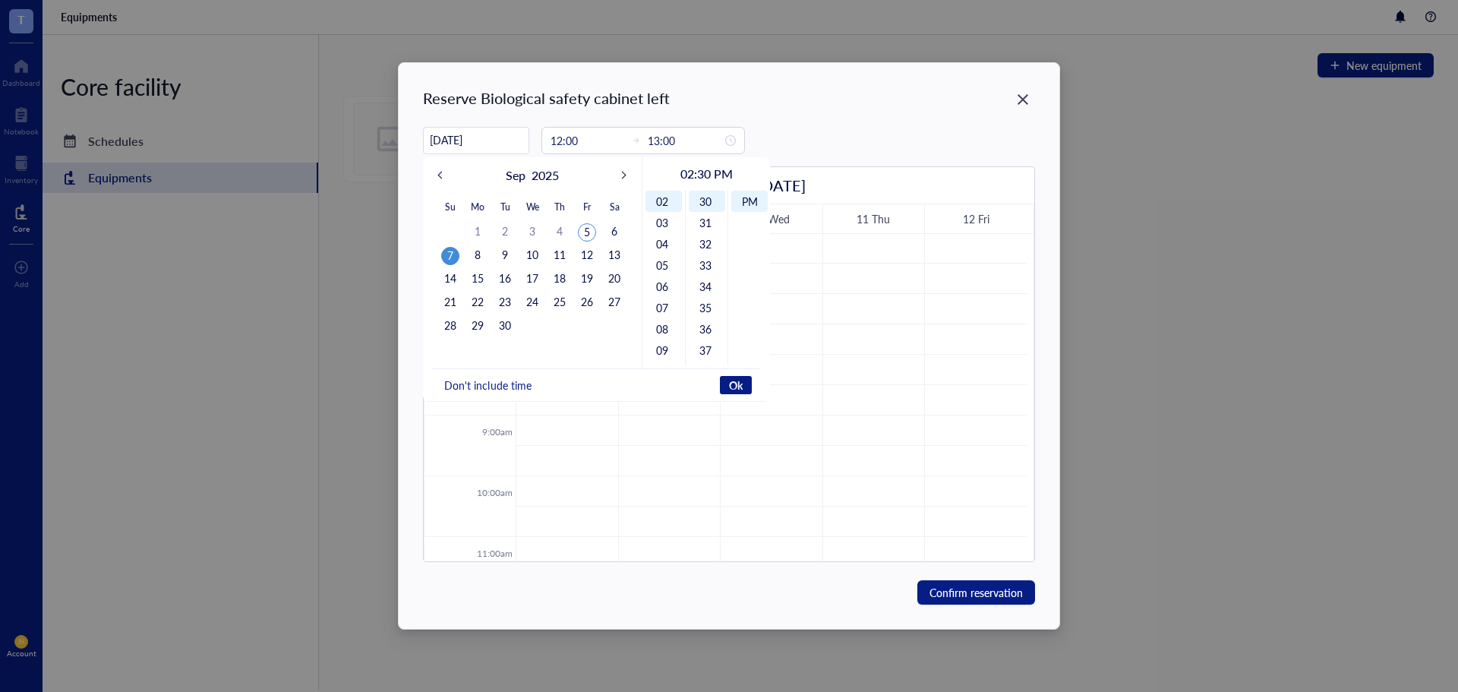
click at [608, 109] on div "Reserve Biological safety cabinet left [DATE] [DATE] Su Mo Tu We Th Fr Sa 31 1 …" at bounding box center [729, 346] width 660 height 566
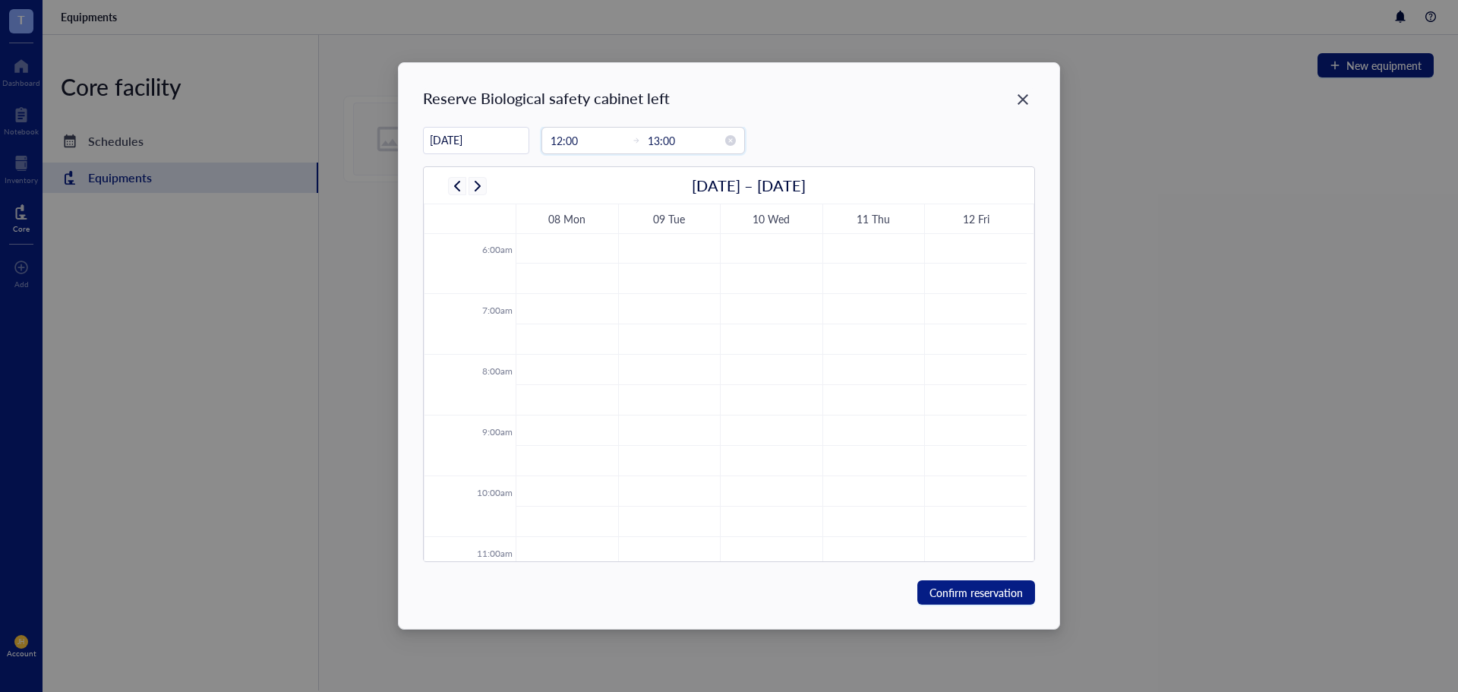
click at [592, 138] on input "12:00" at bounding box center [587, 140] width 74 height 17
click at [562, 221] on div "14" at bounding box center [554, 224] width 36 height 21
type input "13:00"
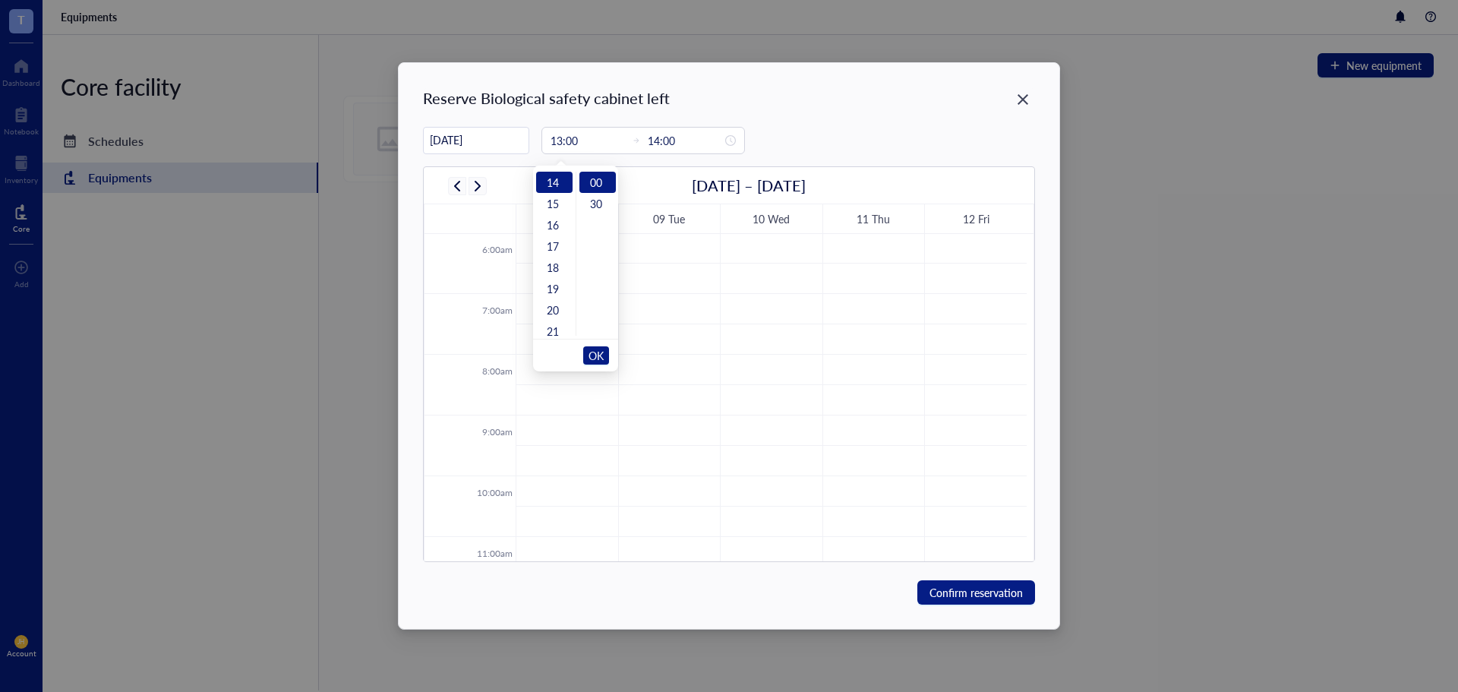
click at [670, 117] on div "Reserve Biological safety cabinet left [DATE] [DATE] Su Mo Tu We Th Fr Sa 31 1 …" at bounding box center [729, 346] width 660 height 566
click at [556, 138] on input "13:00" at bounding box center [587, 140] width 74 height 17
type input "13:00"
click at [562, 203] on div "14" at bounding box center [554, 203] width 36 height 21
type input "14:00"
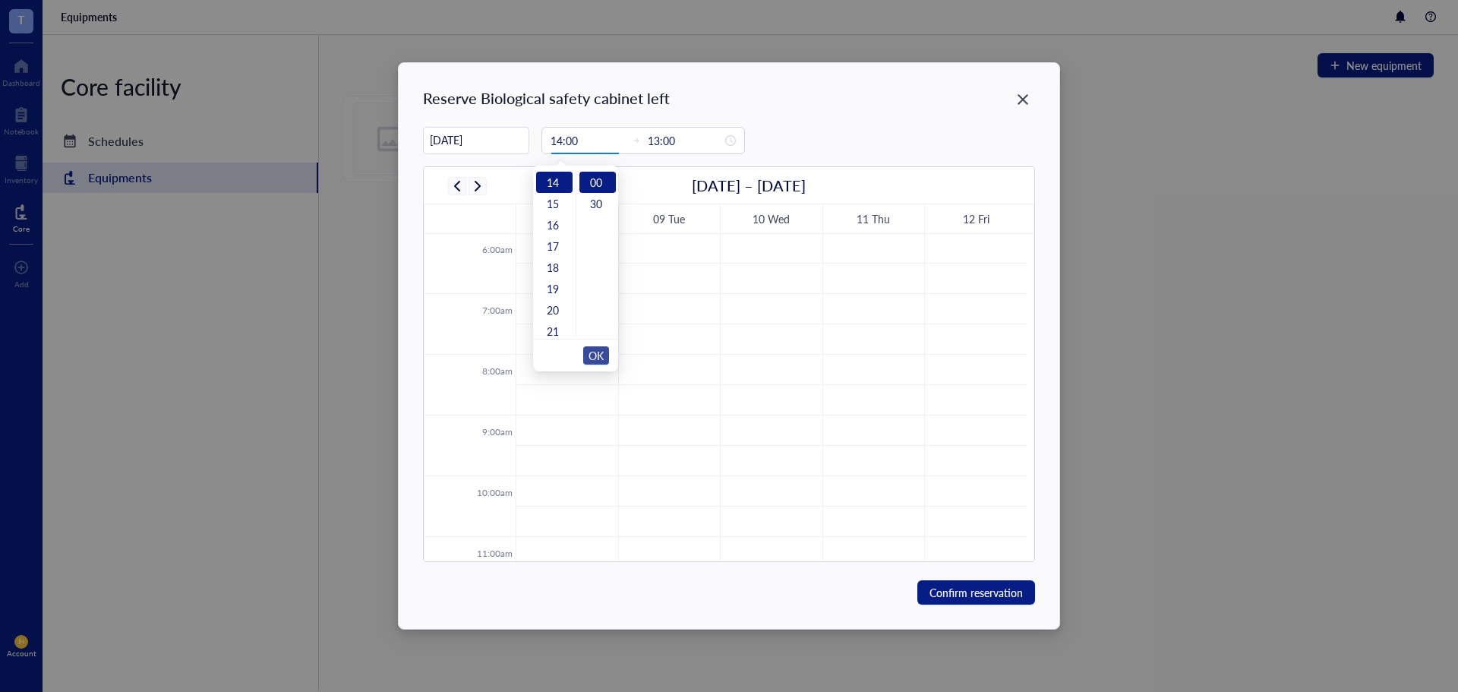
click at [588, 355] on span "OK" at bounding box center [595, 355] width 15 height 29
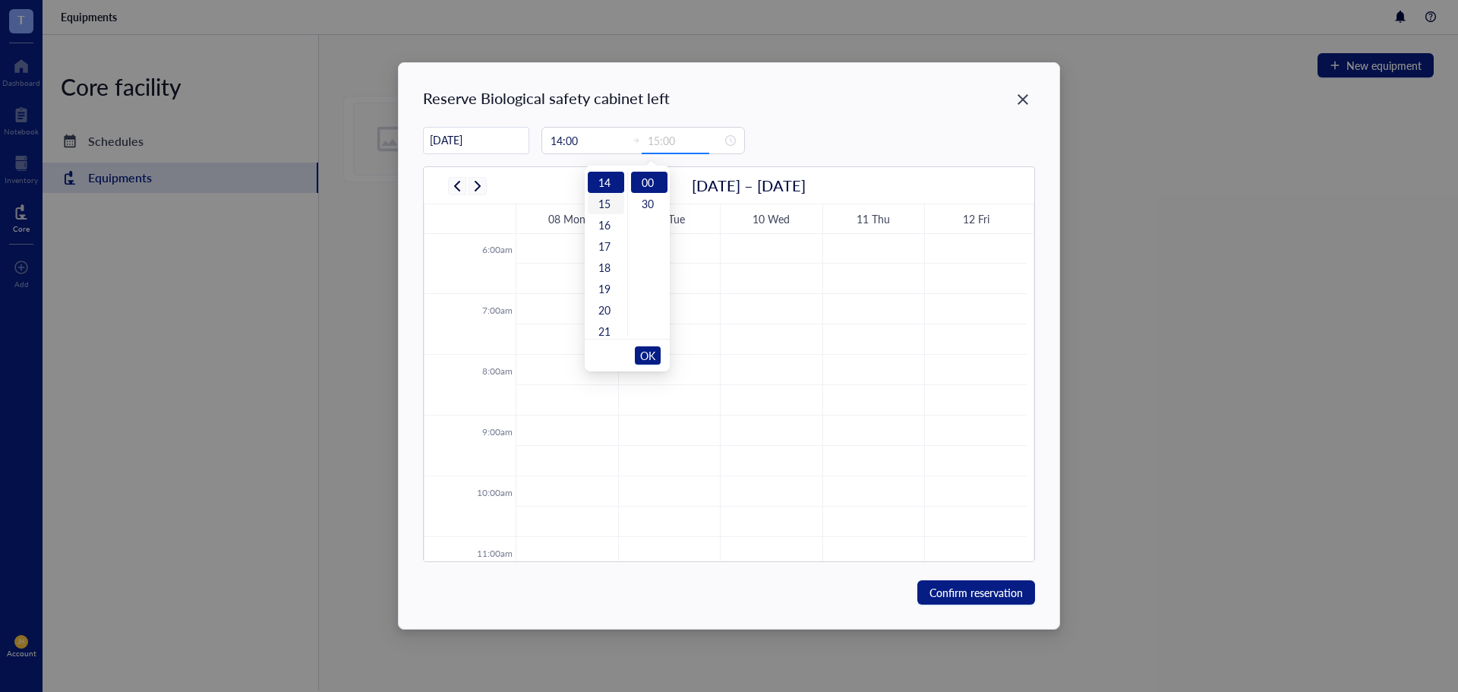
click at [614, 206] on div "15" at bounding box center [606, 203] width 36 height 21
type input "15:00"
click at [651, 352] on span "OK" at bounding box center [647, 355] width 15 height 29
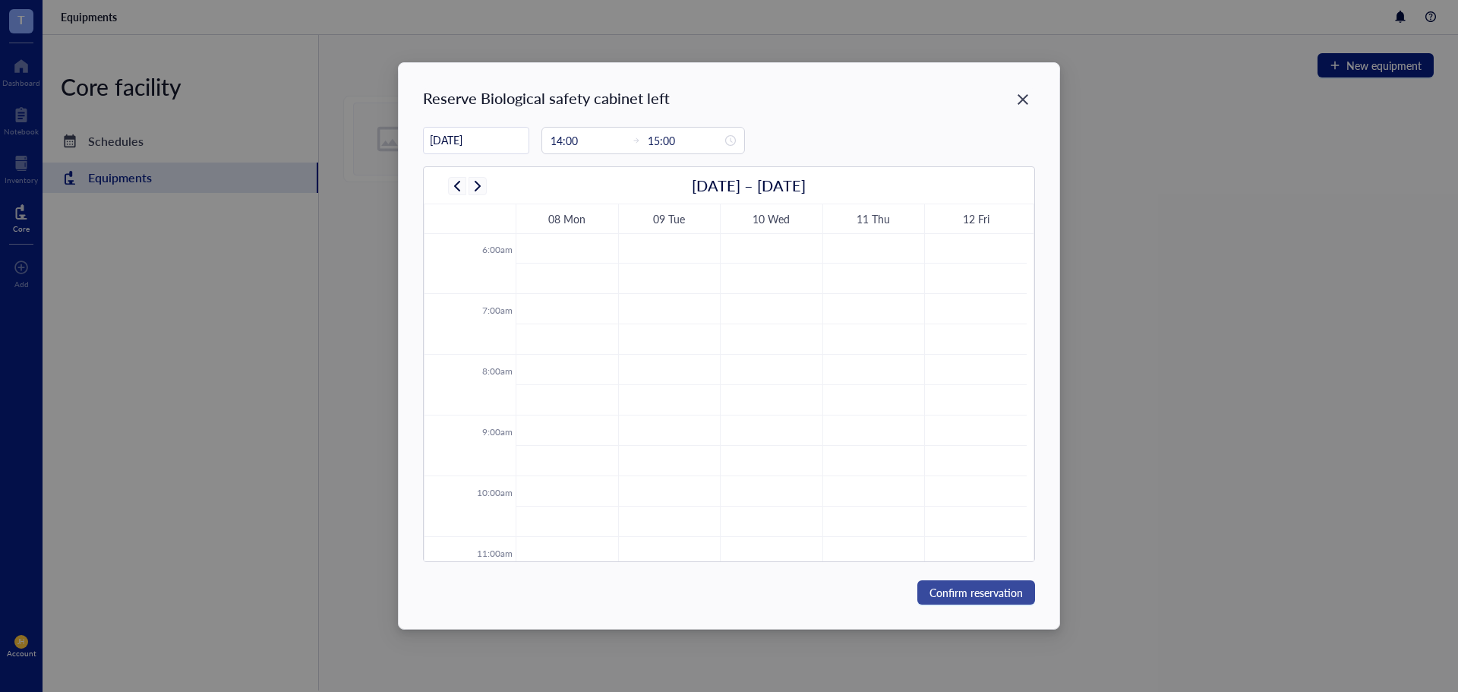
click at [950, 593] on span "Confirm reservation" at bounding box center [975, 592] width 93 height 17
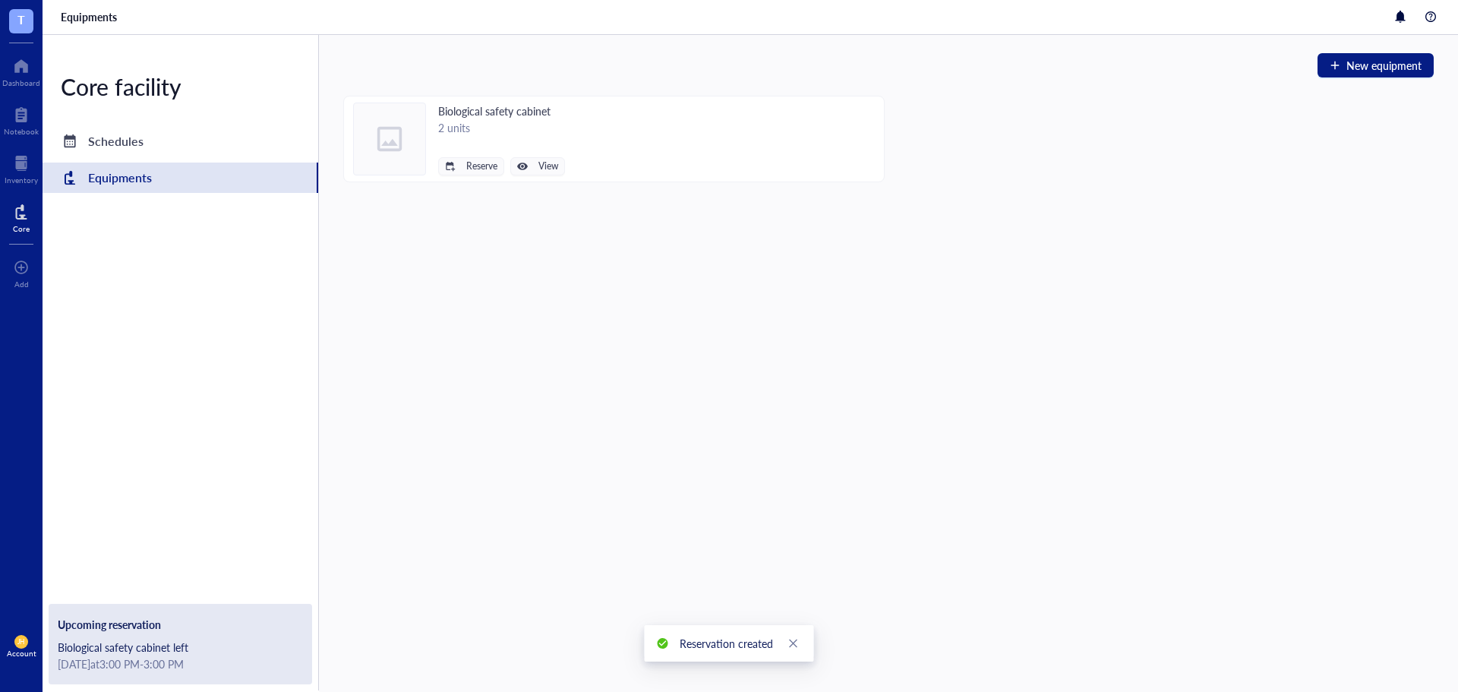
click at [188, 664] on div "[DATE] at 3:00 PM - 3:00 PM" at bounding box center [180, 663] width 245 height 17
drag, startPoint x: 188, startPoint y: 651, endPoint x: 191, endPoint y: 639, distance: 12.7
click at [183, 655] on div "Upcoming reservation Biological safety cabinet left [DATE] at 3:00 PM - 3:00 PM" at bounding box center [180, 644] width 263 height 80
click at [110, 128] on div "Core facility Schedules Equipments Upcoming reservation Biological safety cabin…" at bounding box center [181, 362] width 276 height 655
click at [110, 128] on div "Schedules" at bounding box center [181, 141] width 276 height 30
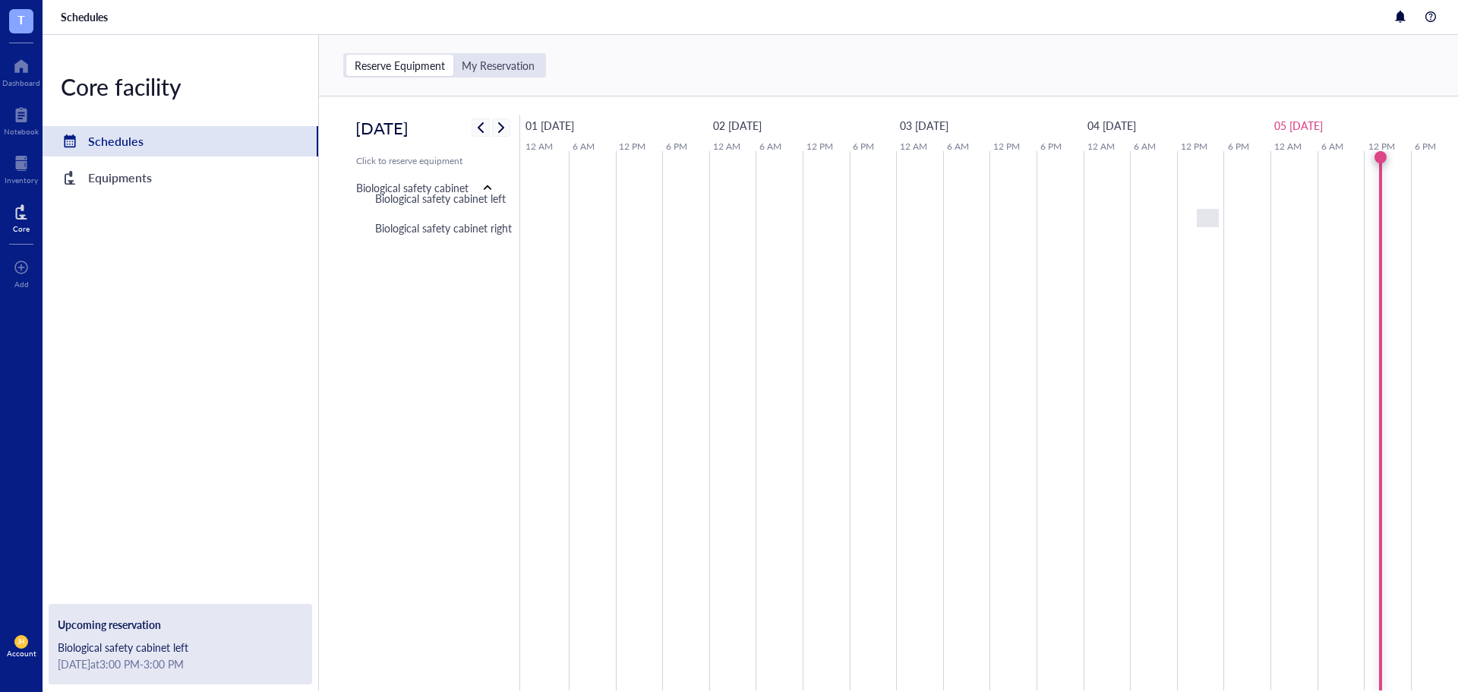
click at [188, 638] on div "Biological safety cabinet left" at bounding box center [180, 646] width 245 height 17
click at [147, 657] on div "[DATE] at 3:00 PM - 3:00 PM" at bounding box center [180, 663] width 245 height 17
click at [154, 626] on div "Upcoming reservation" at bounding box center [180, 624] width 245 height 17
click at [515, 68] on div "My Reservation" at bounding box center [498, 65] width 73 height 14
click at [453, 55] on input "My Reservation" at bounding box center [453, 55] width 0 height 0
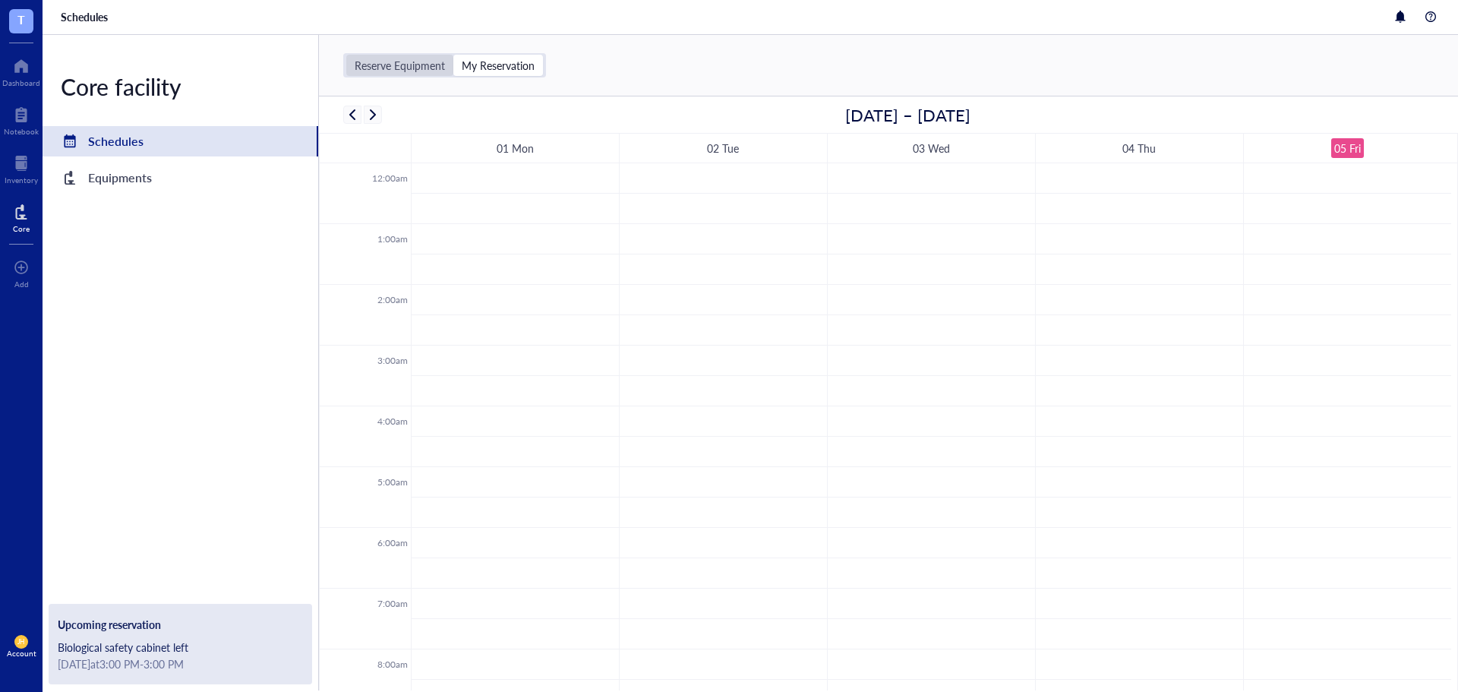
click at [424, 55] on div "Reserve Equipment" at bounding box center [399, 65] width 107 height 21
click at [346, 55] on input "Reserve Equipment" at bounding box center [346, 55] width 0 height 0
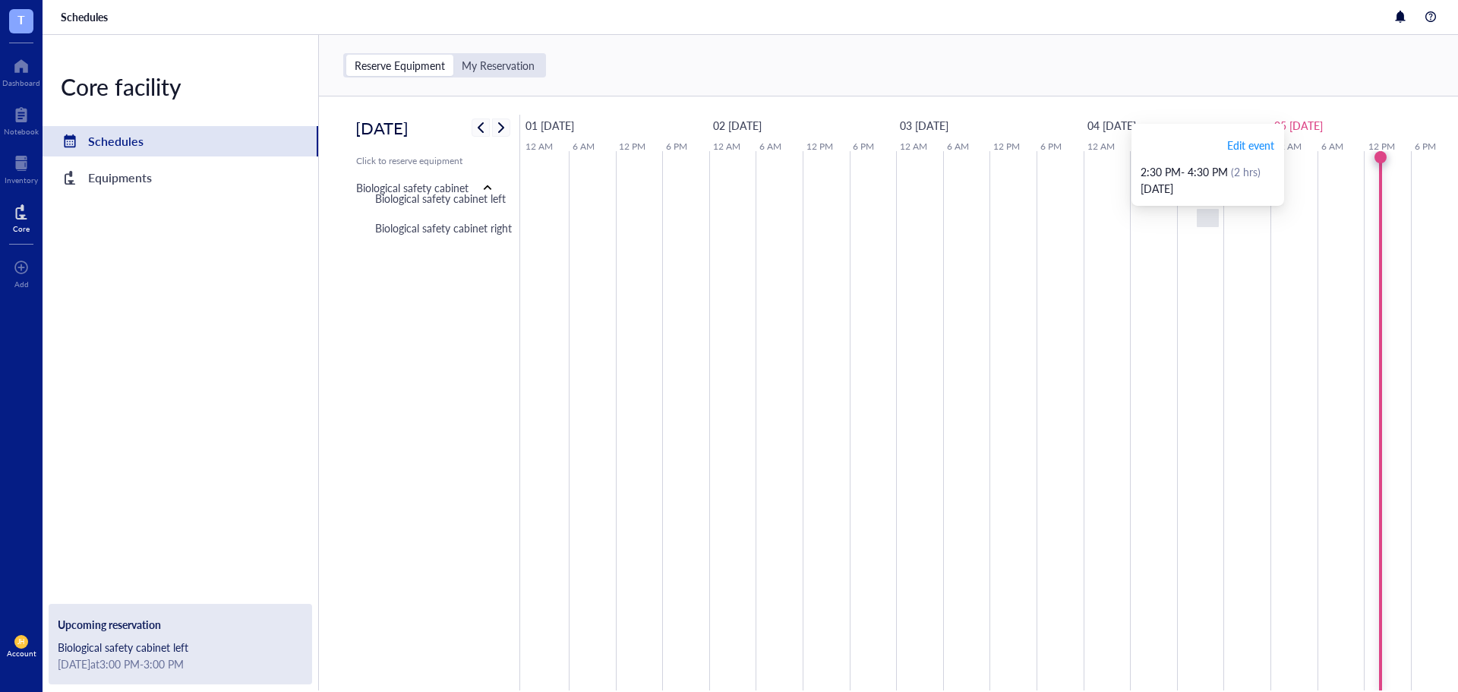
click at [1208, 227] on div at bounding box center [1207, 218] width 22 height 18
click at [135, 639] on div "Biological safety cabinet left" at bounding box center [180, 646] width 245 height 17
drag, startPoint x: 144, startPoint y: 653, endPoint x: 207, endPoint y: 654, distance: 63.0
click at [144, 652] on div "Upcoming reservation Biological safety cabinet left [DATE] at 3:00 PM - 3:00 PM" at bounding box center [180, 644] width 263 height 80
click at [237, 659] on div "[DATE] at 3:00 PM - 3:00 PM" at bounding box center [180, 663] width 245 height 17
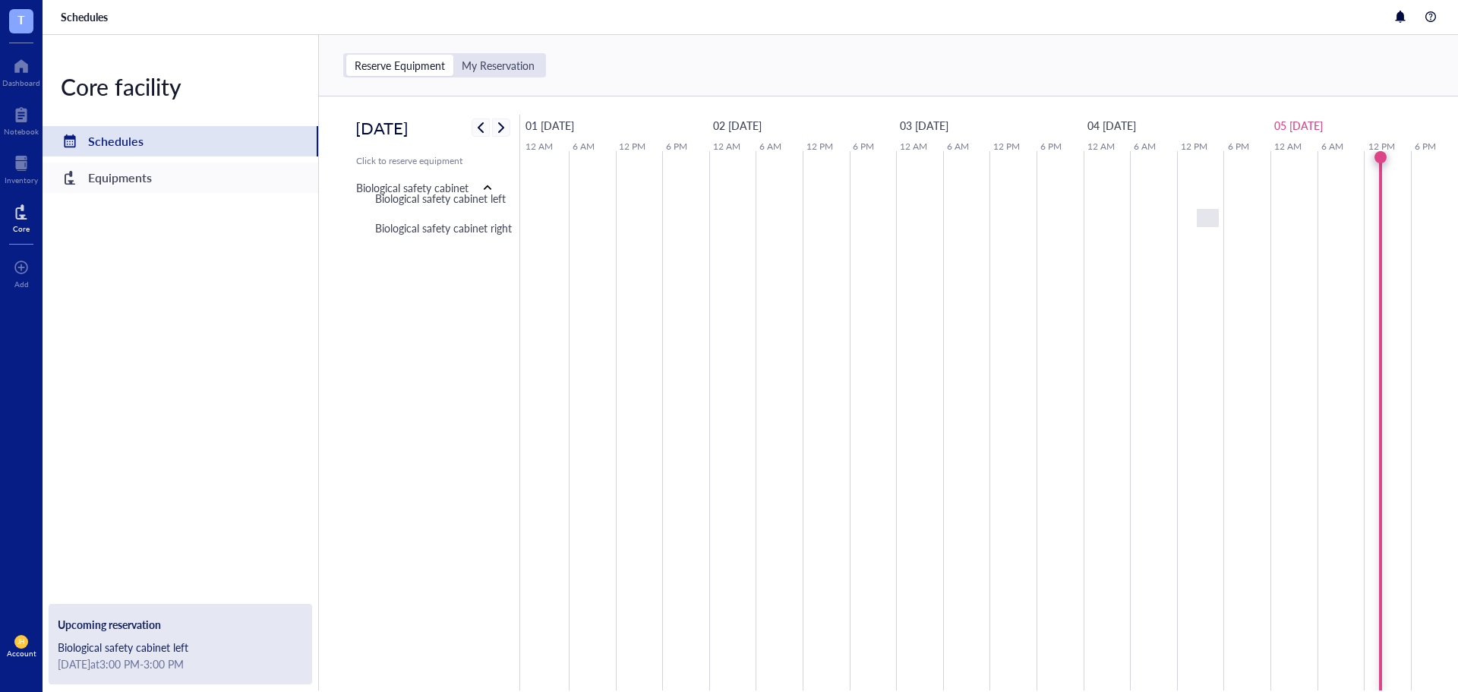
click at [139, 176] on div "Equipments" at bounding box center [120, 177] width 64 height 21
